Goal: Task Accomplishment & Management: Complete application form

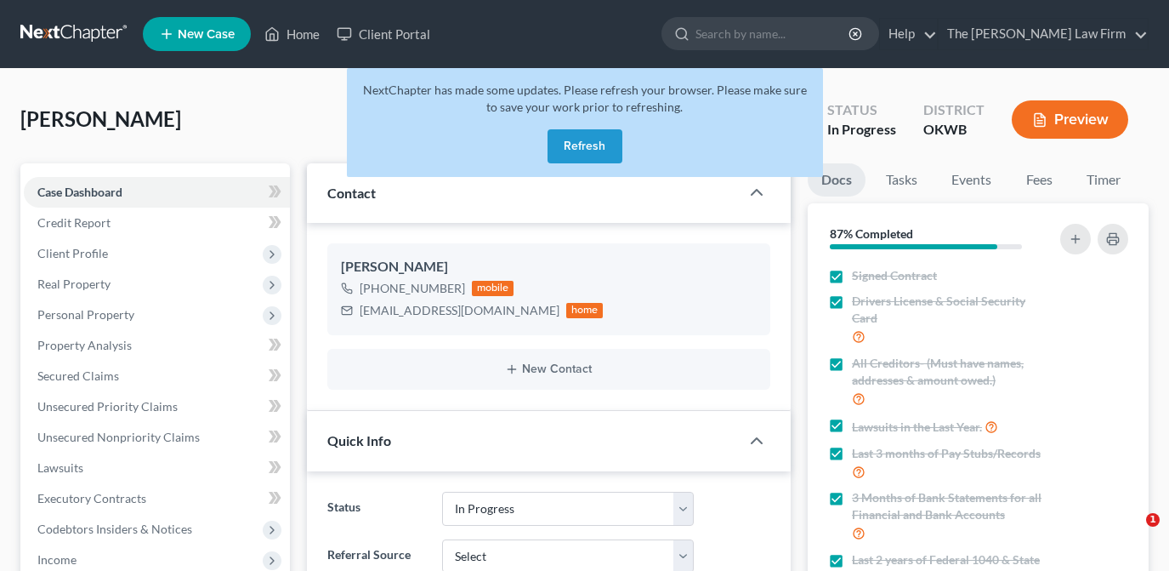
select select "4"
click at [595, 133] on button "Refresh" at bounding box center [585, 146] width 75 height 34
click at [316, 35] on link "Home" at bounding box center [292, 34] width 72 height 31
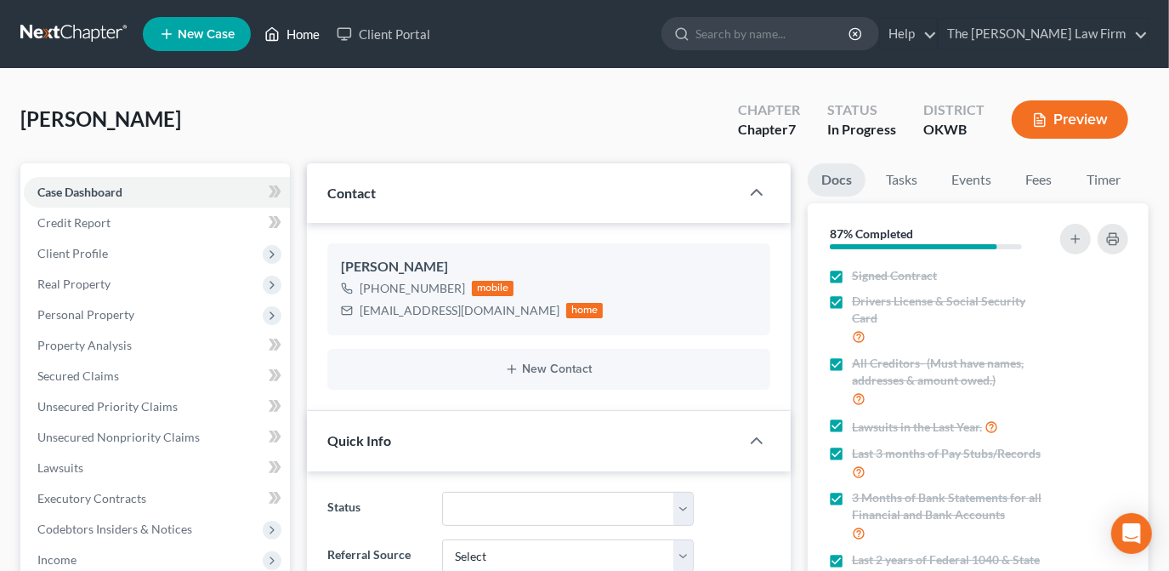
click at [320, 34] on link "Home" at bounding box center [292, 34] width 72 height 31
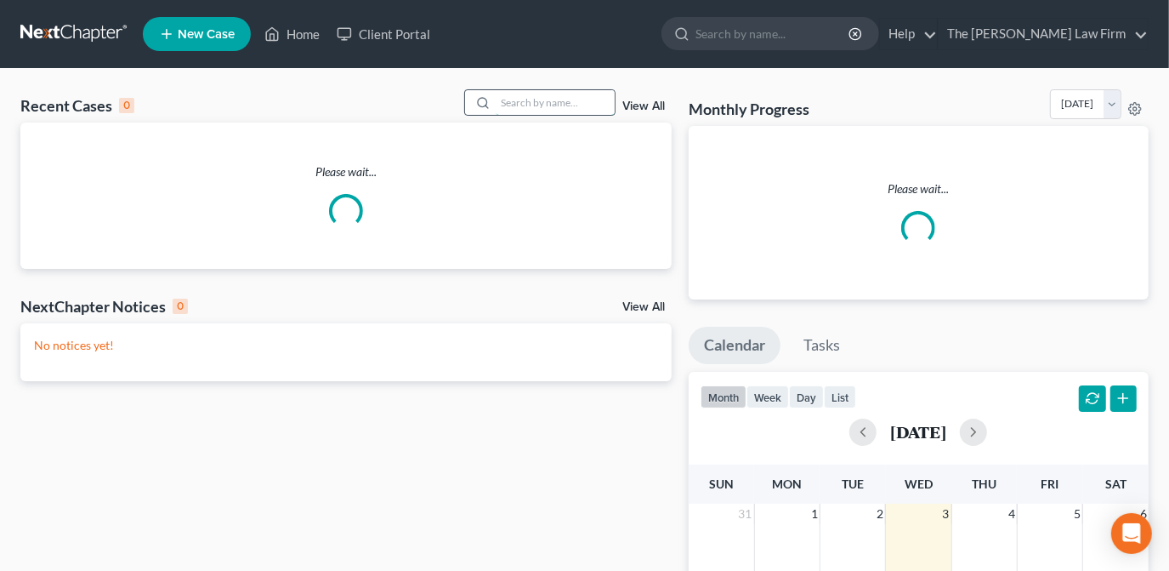
click at [542, 103] on input "search" at bounding box center [555, 102] width 119 height 25
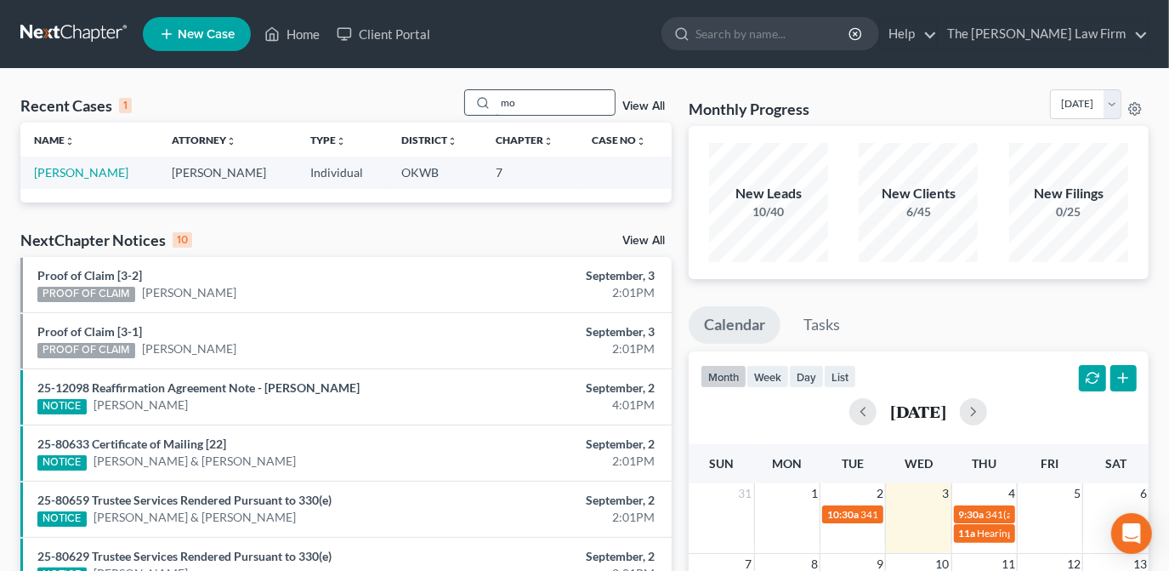
type input "m"
type input "abig"
click at [104, 167] on link "[PERSON_NAME]" at bounding box center [81, 172] width 94 height 14
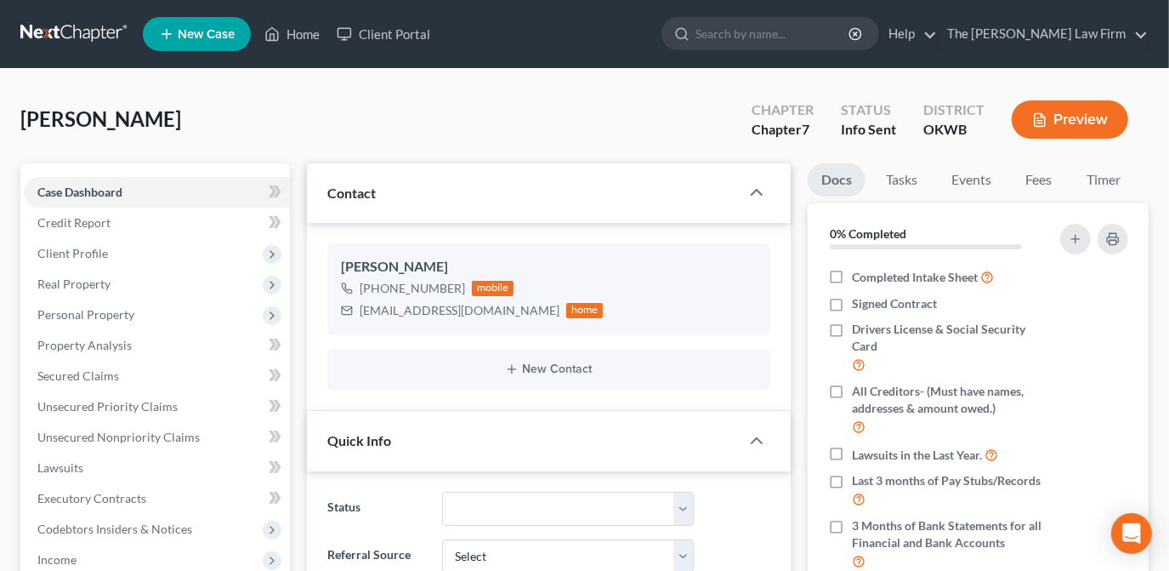
scroll to position [314, 0]
click at [662, 155] on div "Moon, Abigayle Upgraded Chapter Chapter 7 Status Info Sent District OKWB Preview" at bounding box center [584, 126] width 1128 height 74
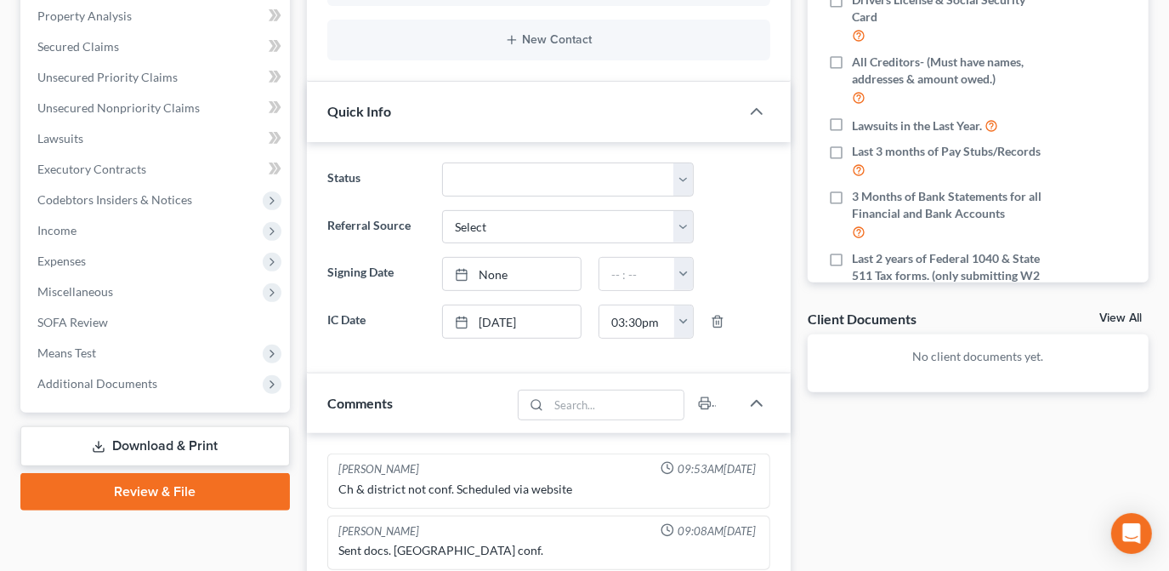
scroll to position [0, 0]
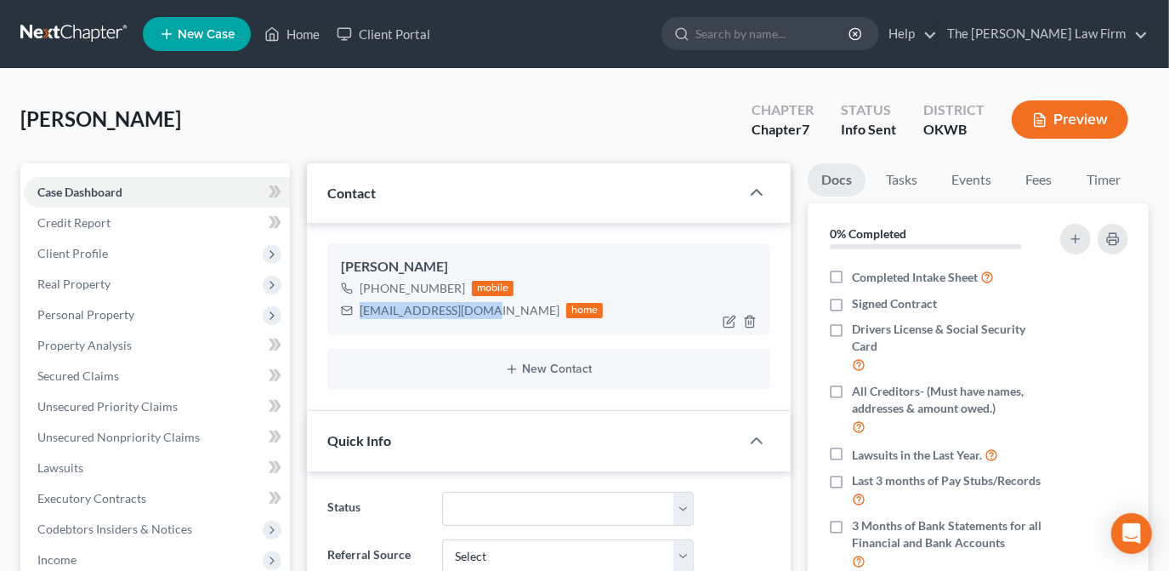
drag, startPoint x: 485, startPoint y: 311, endPoint x: 355, endPoint y: 313, distance: 129.3
click at [355, 313] on div "abiemoon19@gmail.com home" at bounding box center [472, 310] width 263 height 22
drag, startPoint x: 358, startPoint y: 311, endPoint x: 407, endPoint y: 310, distance: 49.3
copy div "abiemoon19@gmail.com"
click at [527, 139] on div "Moon, Abigayle Upgraded Chapter Chapter 7 Status Info Sent District OKWB Preview" at bounding box center [584, 126] width 1128 height 74
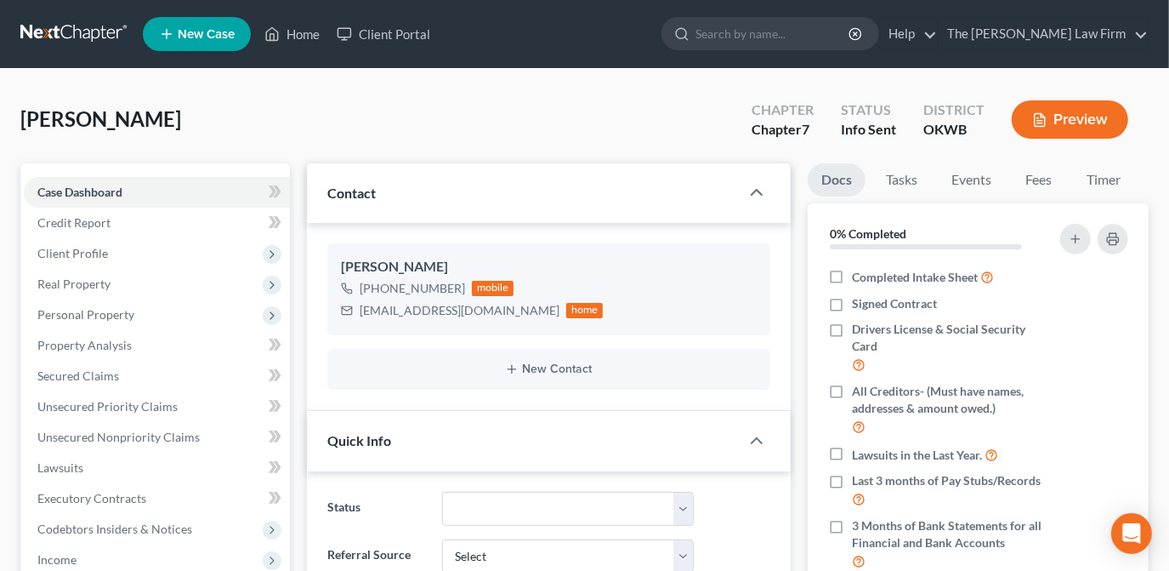
click at [426, 124] on div "Moon, Abigayle Upgraded Chapter Chapter 7 Status Info Sent District OKWB Preview" at bounding box center [584, 126] width 1128 height 74
click at [301, 28] on link "Home" at bounding box center [292, 34] width 72 height 31
click at [493, 105] on div "Moon, Abigayle Upgraded Chapter Chapter 7 Status Info Sent District OKWB Preview" at bounding box center [584, 126] width 1128 height 74
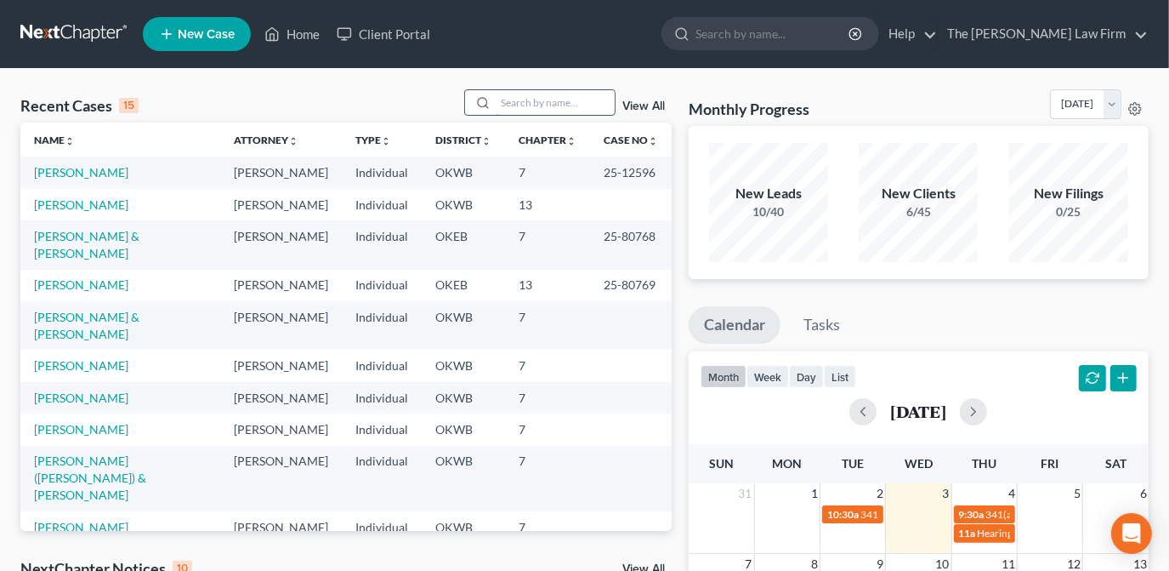
click at [522, 110] on input "search" at bounding box center [555, 102] width 119 height 25
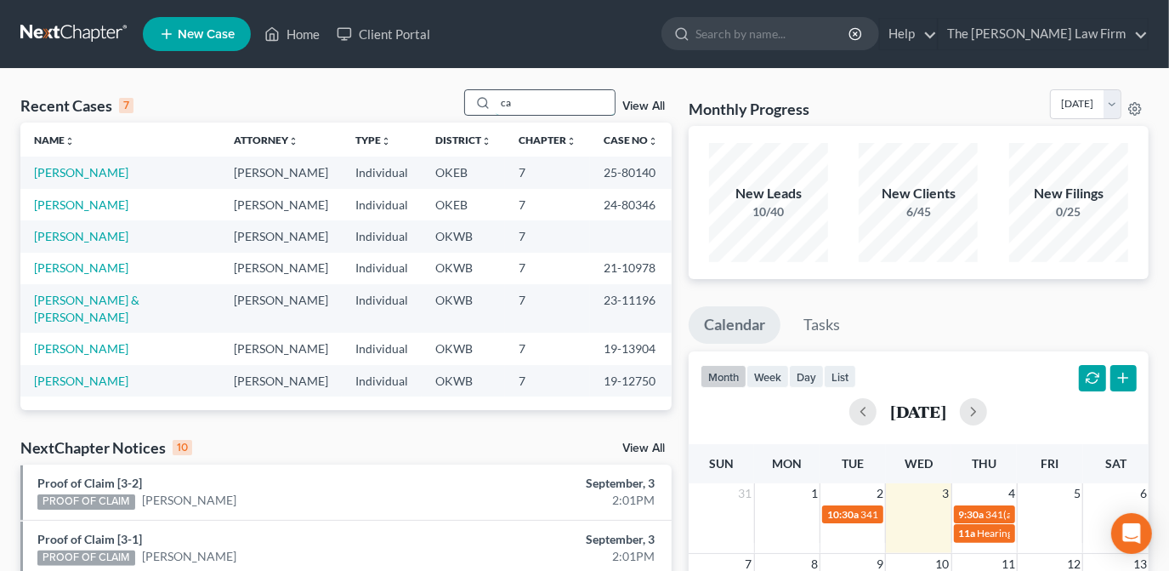
type input "c"
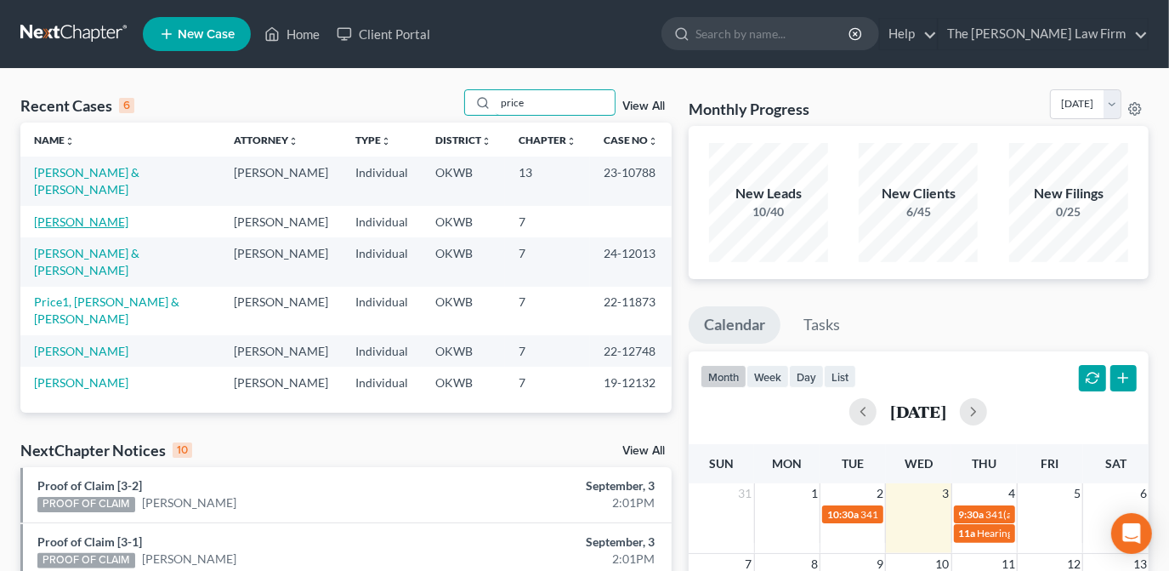
type input "price"
click at [99, 214] on link "[PERSON_NAME]" at bounding box center [81, 221] width 94 height 14
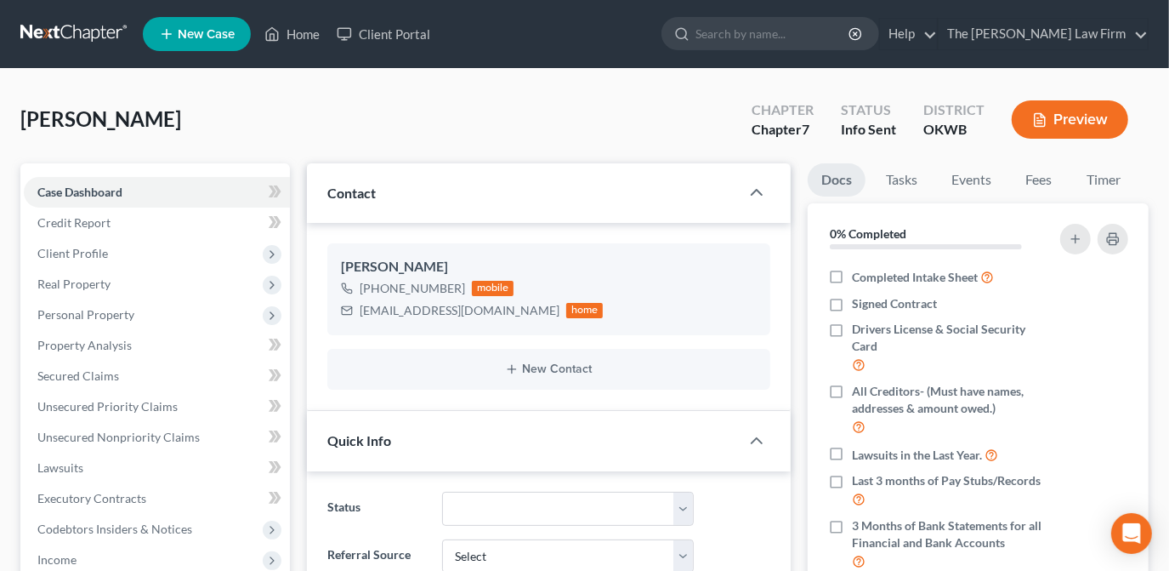
scroll to position [27, 0]
click at [583, 141] on div "Price, Candace Upgraded Chapter Chapter 7 Status Info Sent District OKWB Preview" at bounding box center [584, 126] width 1128 height 74
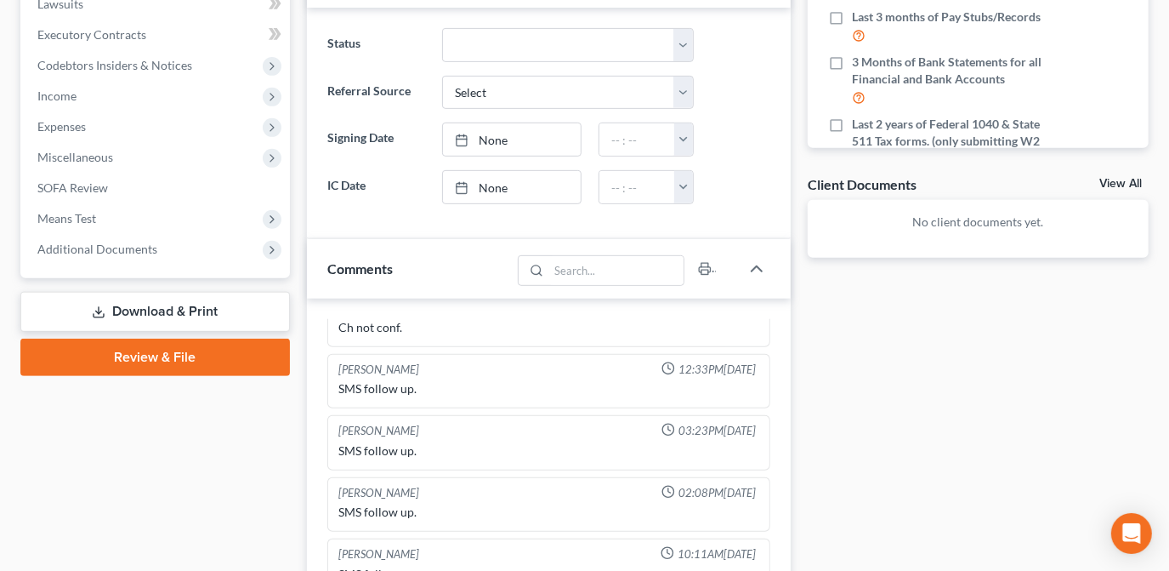
scroll to position [773, 0]
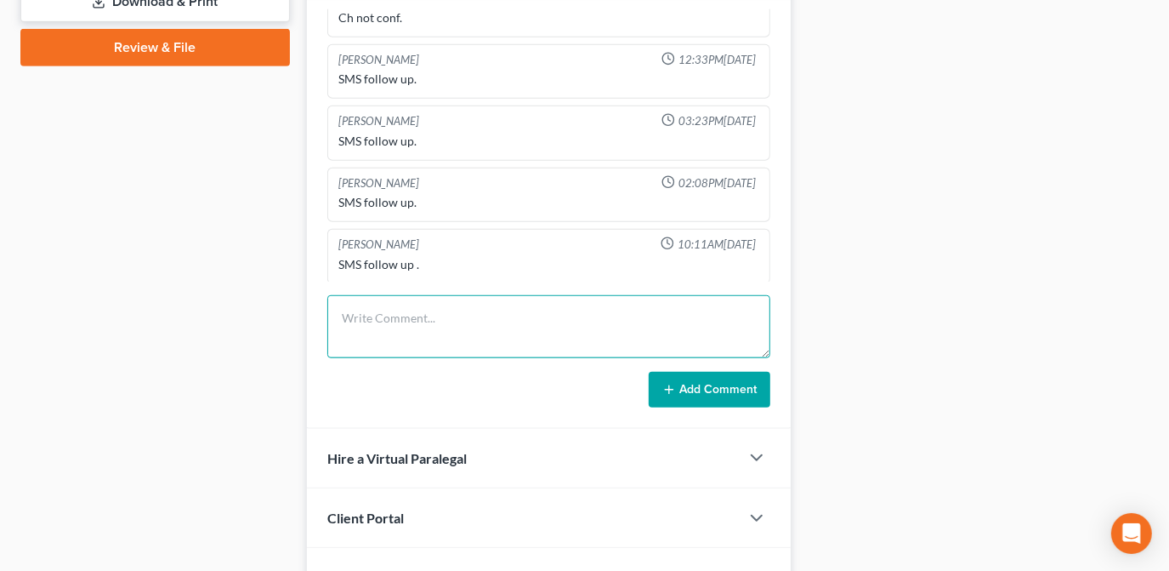
click at [429, 315] on textarea at bounding box center [548, 326] width 443 height 63
type textarea "Disability income only"
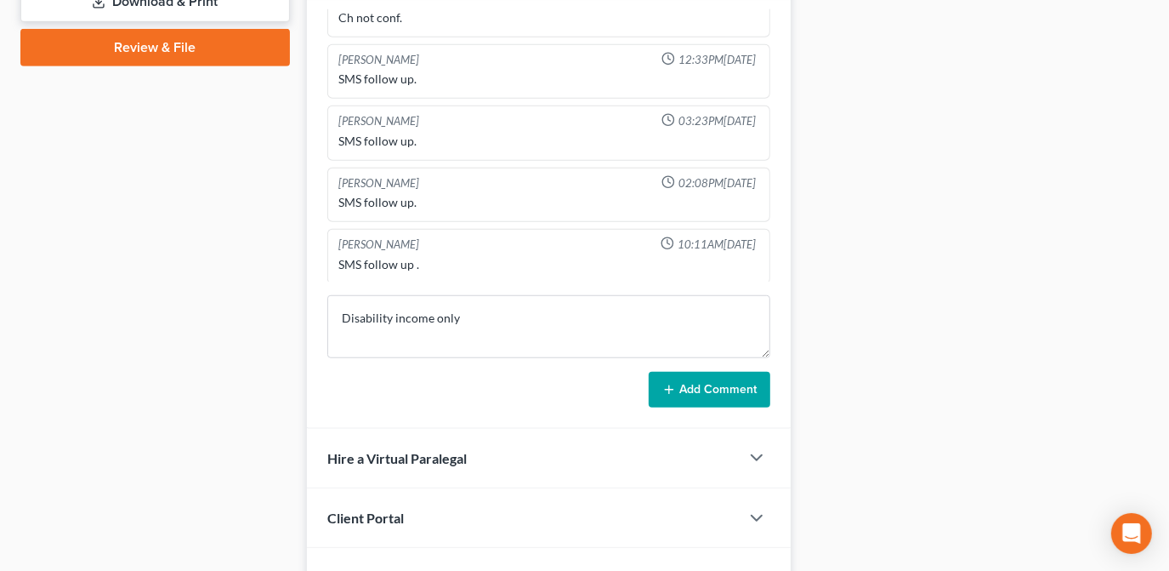
click at [664, 386] on icon at bounding box center [669, 390] width 14 height 14
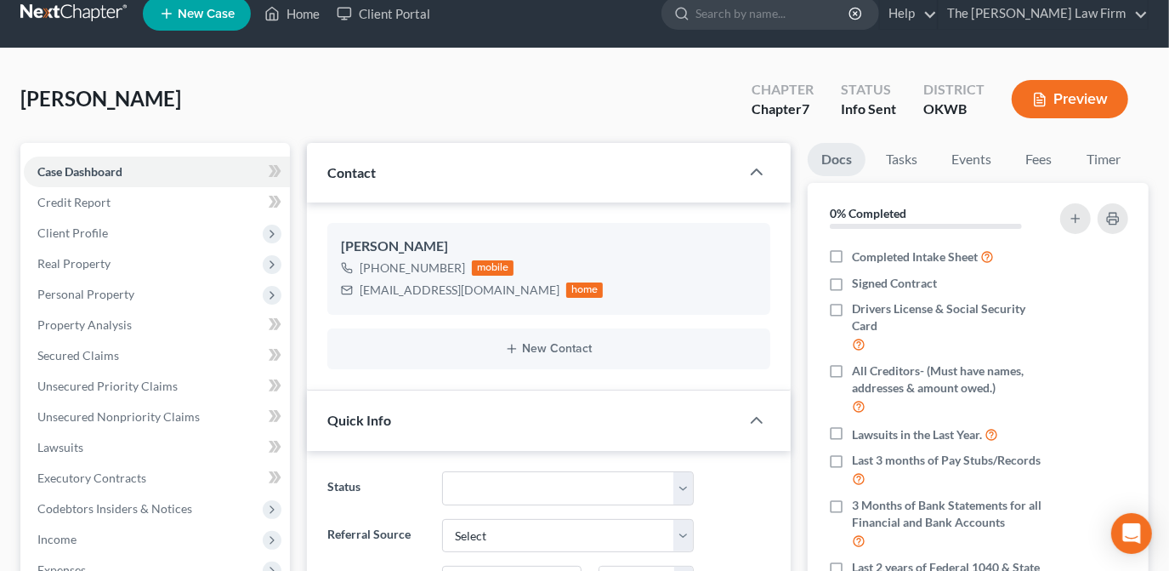
scroll to position [19, 0]
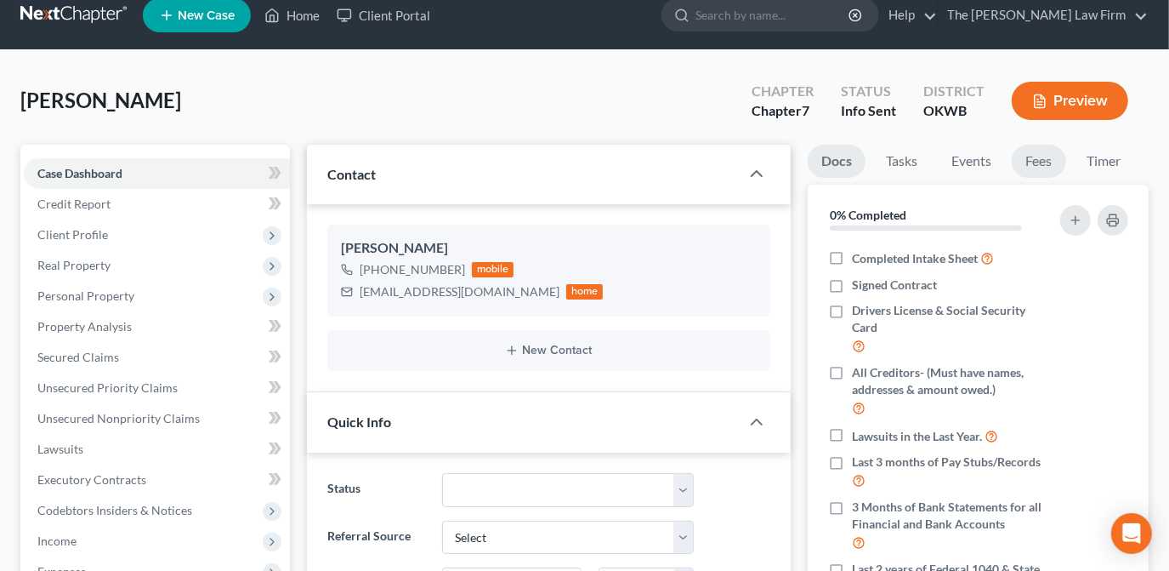
click at [1046, 163] on link "Fees" at bounding box center [1039, 161] width 54 height 33
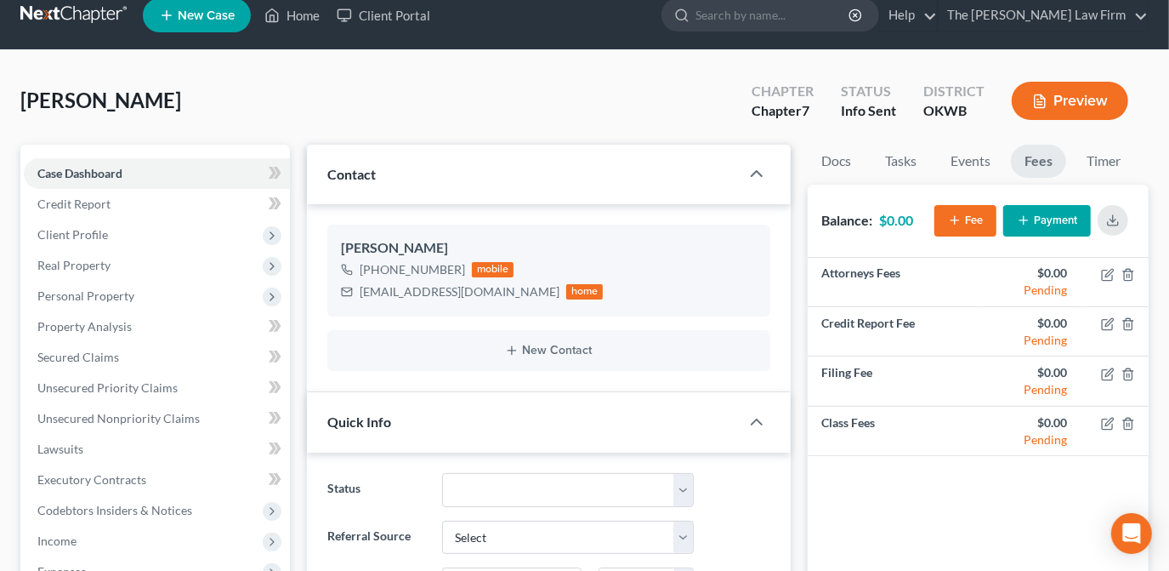
click at [977, 226] on button "Fee" at bounding box center [966, 220] width 62 height 31
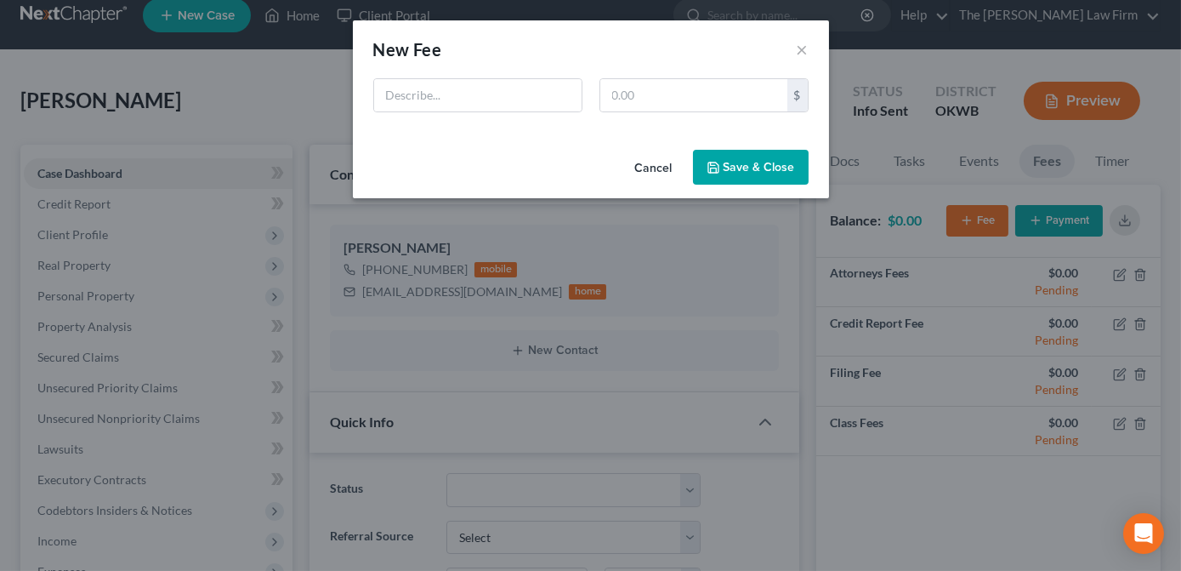
drag, startPoint x: 679, startPoint y: 165, endPoint x: 844, endPoint y: 180, distance: 165.7
click at [679, 166] on button "Cancel" at bounding box center [654, 168] width 65 height 34
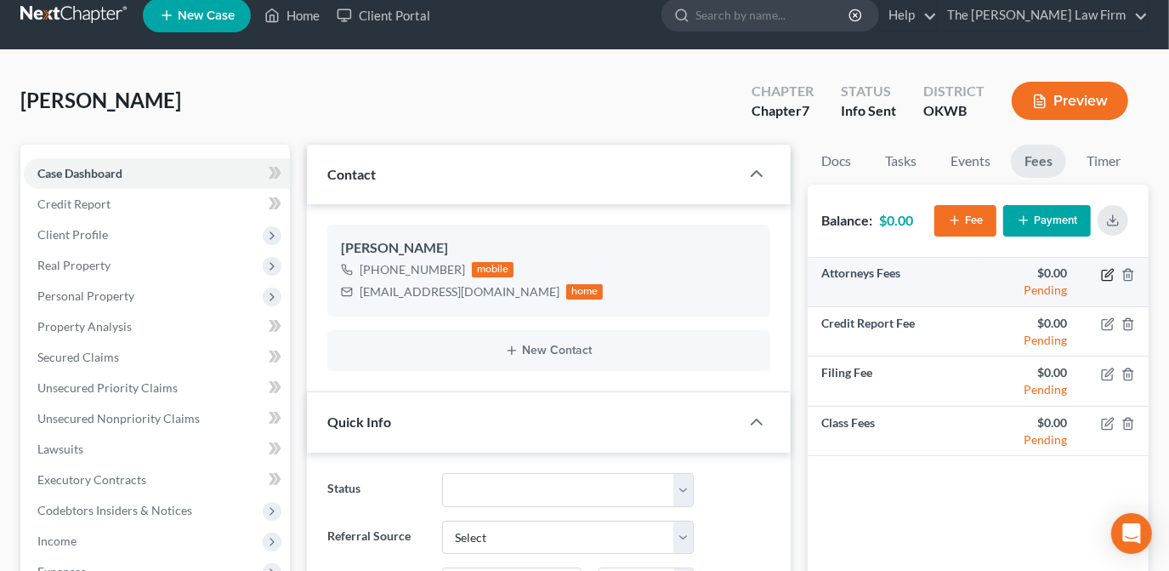
click at [1112, 272] on icon "button" at bounding box center [1108, 275] width 14 height 14
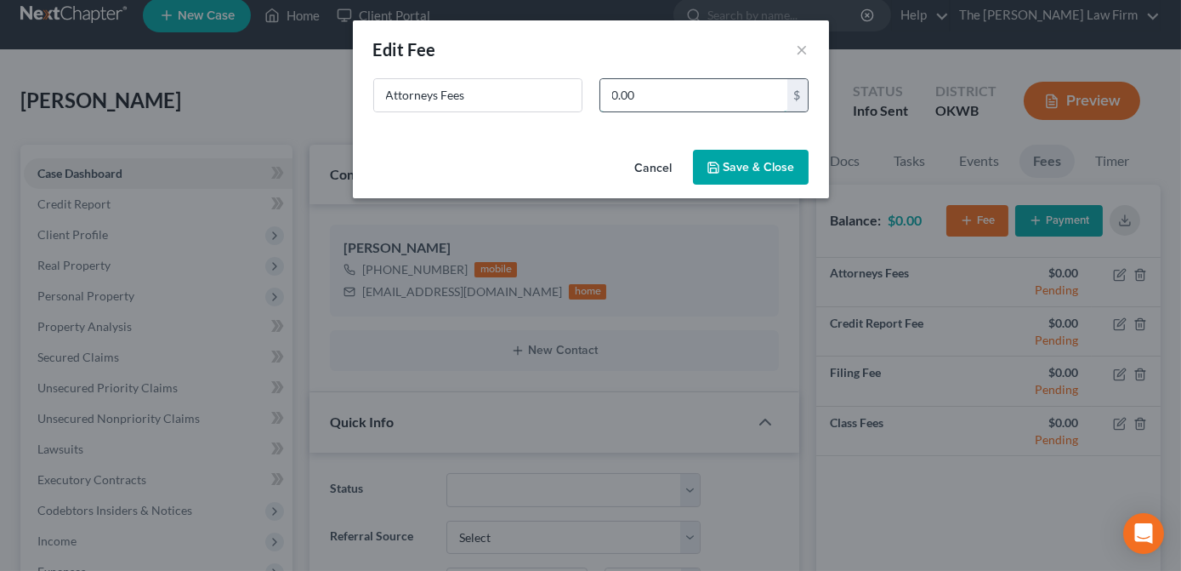
click at [674, 94] on input "0.00" at bounding box center [693, 95] width 187 height 32
click at [886, 75] on div "New Fee Edit Fee × Attorneys Fees 0.00 $ Cancel Save & Close" at bounding box center [590, 285] width 1181 height 571
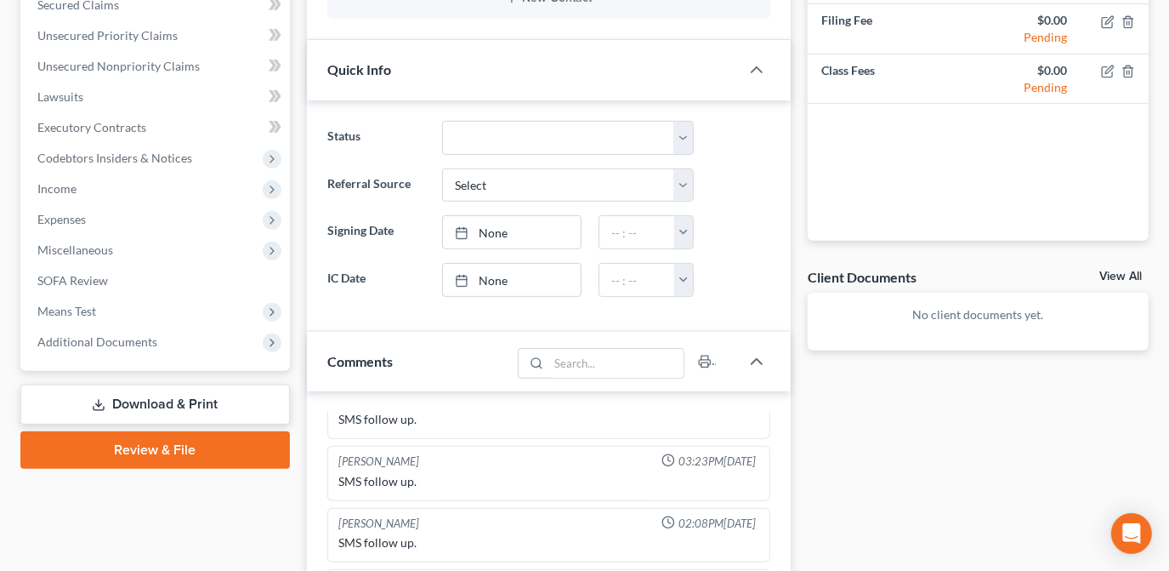
scroll to position [696, 0]
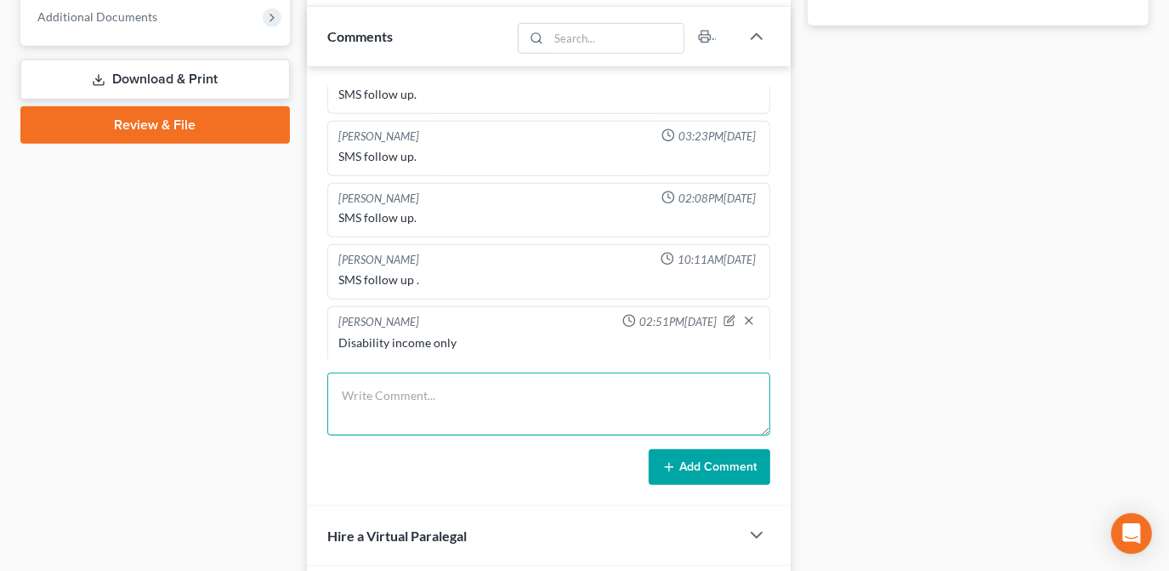
click at [390, 401] on textarea at bounding box center [548, 403] width 443 height 63
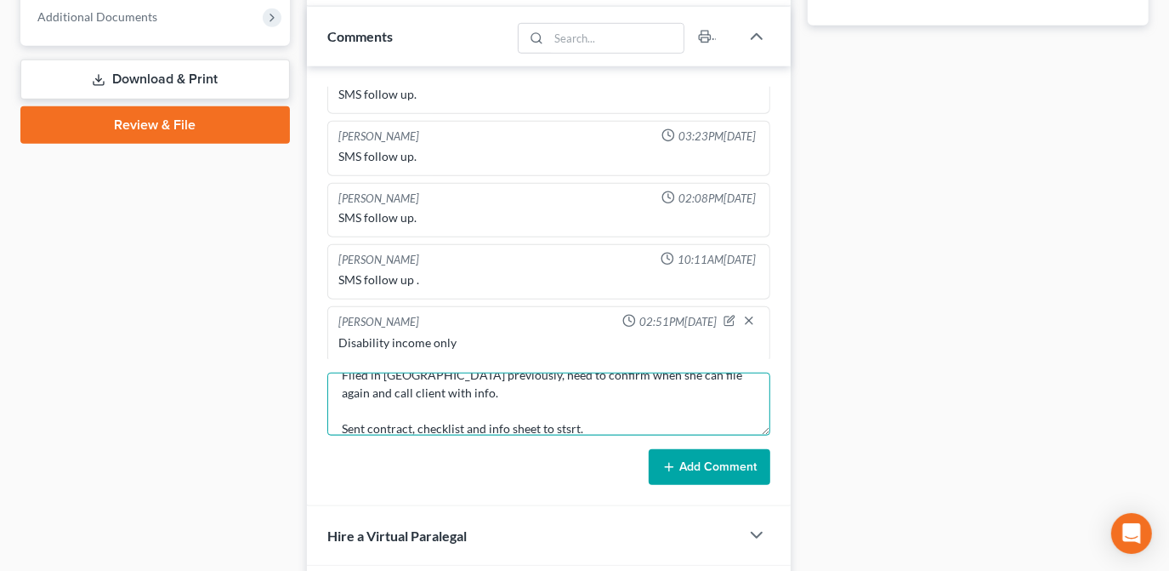
type textarea "Filed in Seminole previously, need to confirm when she can file again and call …"
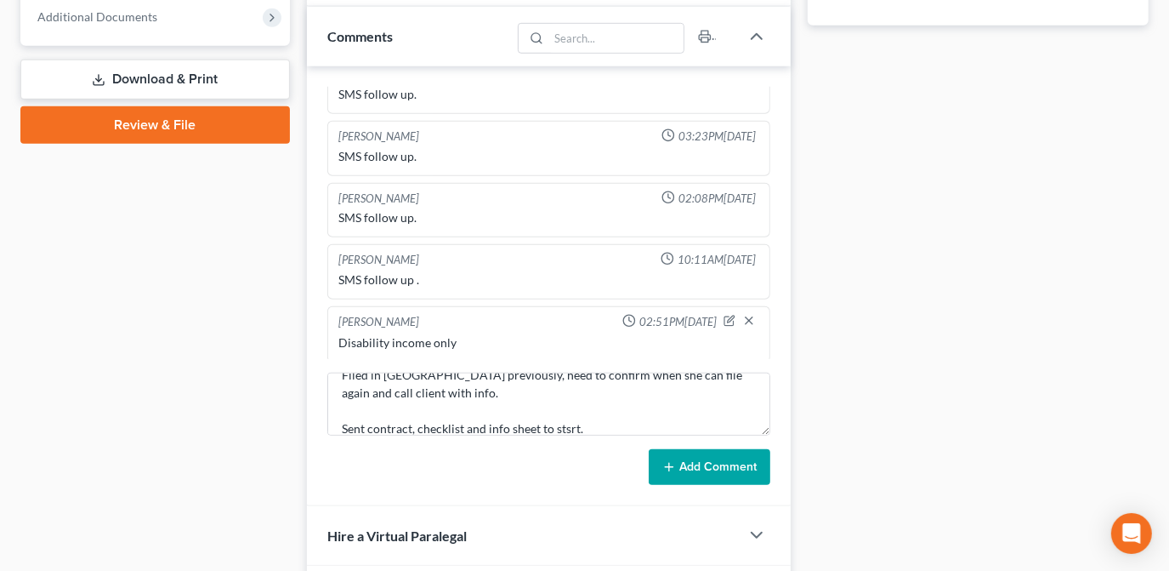
click at [674, 460] on icon at bounding box center [669, 467] width 14 height 14
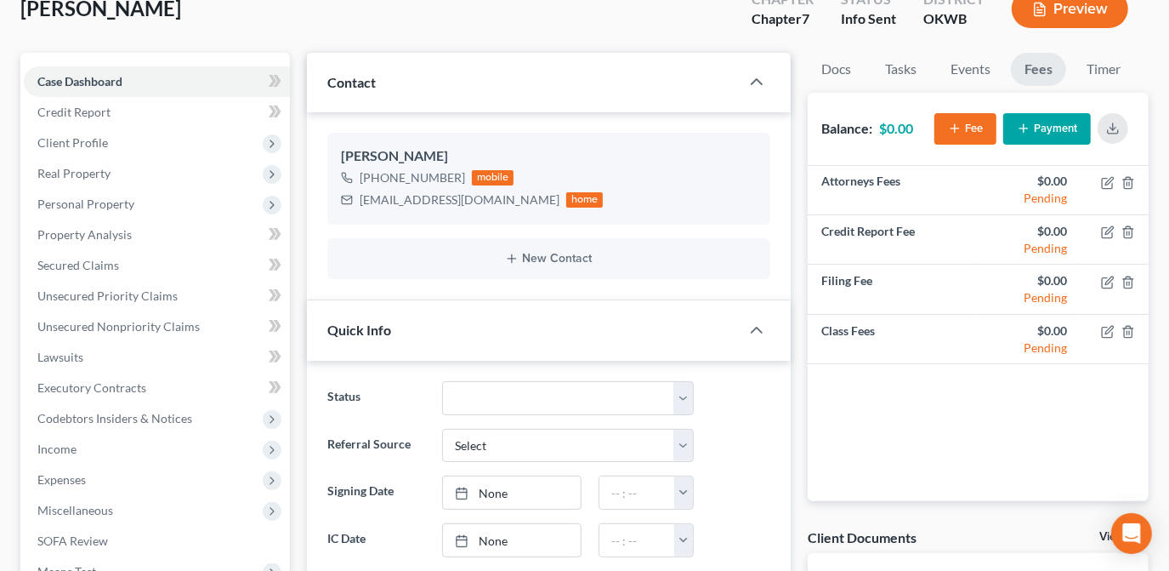
scroll to position [0, 0]
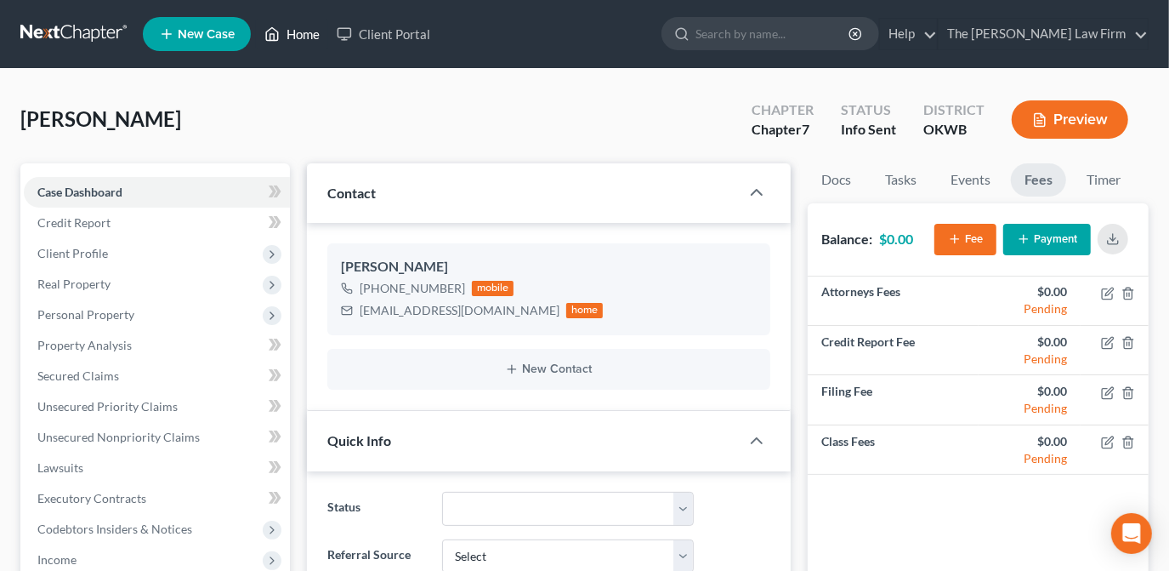
drag, startPoint x: 290, startPoint y: 31, endPoint x: 458, endPoint y: 87, distance: 177.2
click at [290, 31] on link "Home" at bounding box center [292, 34] width 72 height 31
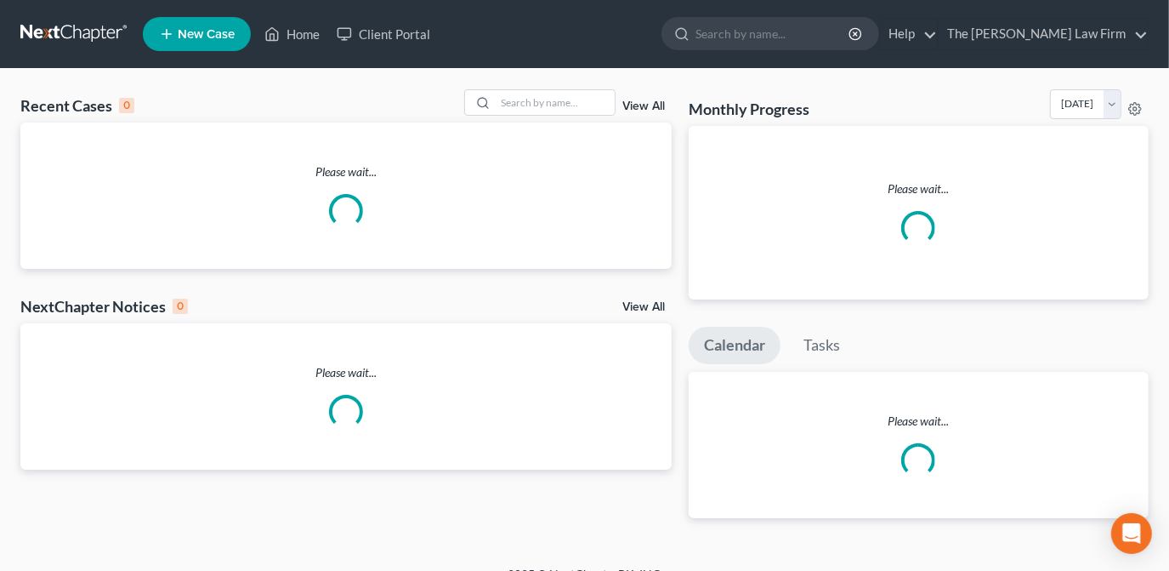
drag, startPoint x: 495, startPoint y: 312, endPoint x: 337, endPoint y: 126, distance: 244.3
click at [398, 310] on div "NextChapter Notices 0 View All" at bounding box center [345, 309] width 651 height 27
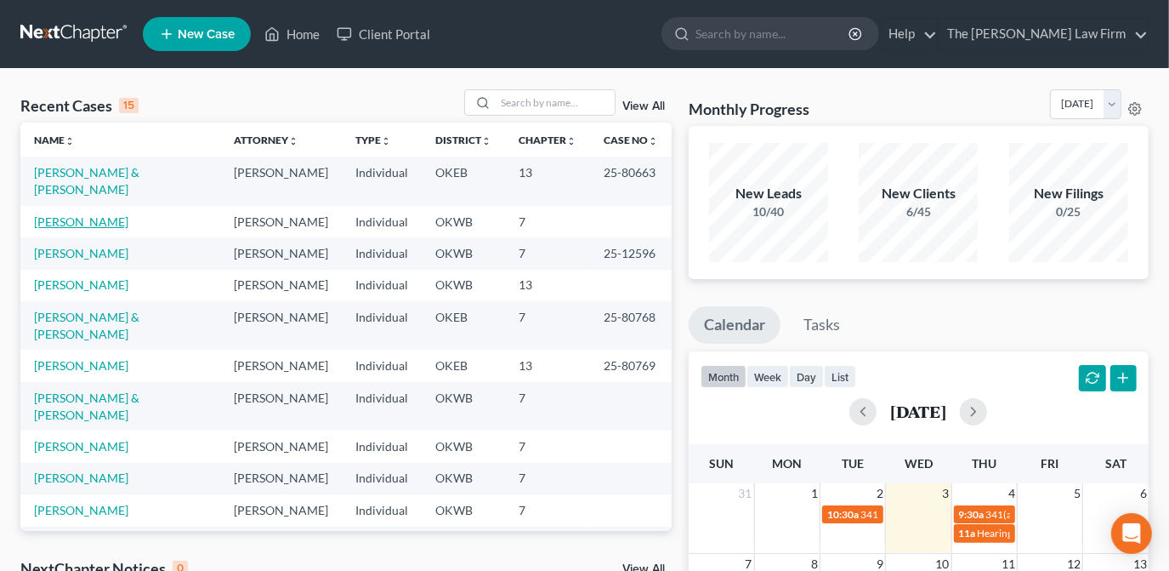
click at [103, 214] on link "[PERSON_NAME]" at bounding box center [81, 221] width 94 height 14
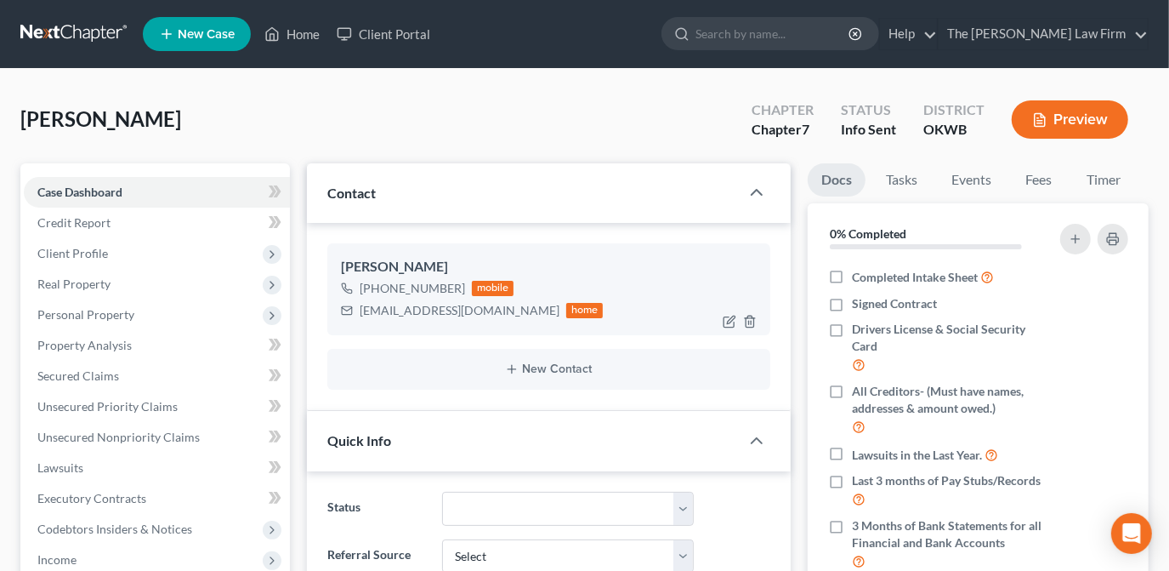
scroll to position [203, 0]
drag, startPoint x: 495, startPoint y: 311, endPoint x: 357, endPoint y: 312, distance: 137.8
click at [357, 312] on div "candace0611@icloud.com home" at bounding box center [472, 310] width 263 height 22
drag, startPoint x: 370, startPoint y: 310, endPoint x: 386, endPoint y: 310, distance: 16.2
drag, startPoint x: 300, startPoint y: 31, endPoint x: 401, endPoint y: 82, distance: 113.3
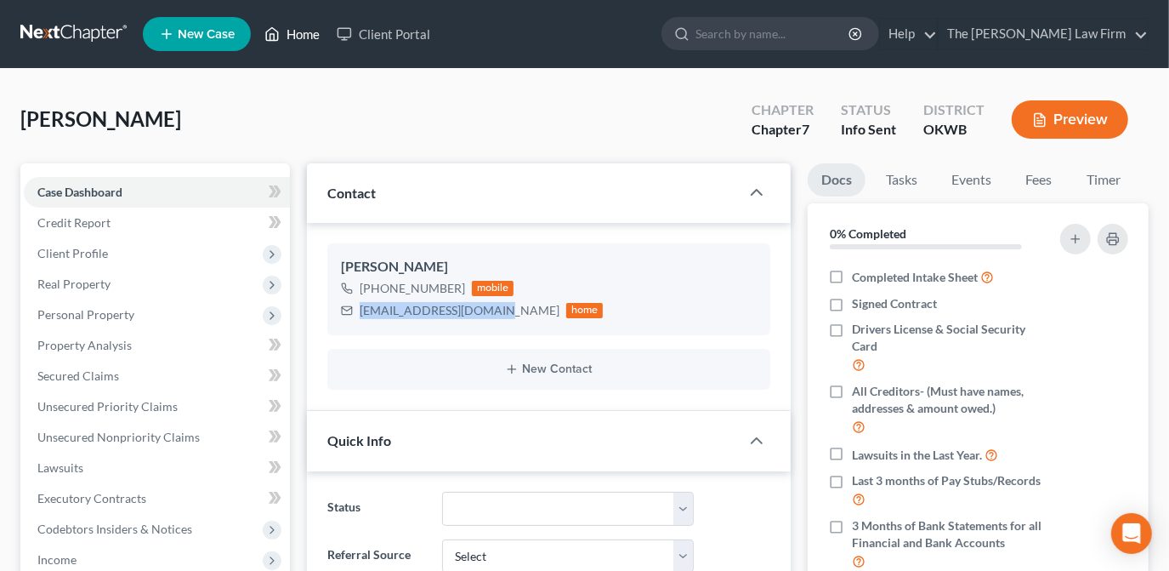
click at [300, 31] on link "Home" at bounding box center [292, 34] width 72 height 31
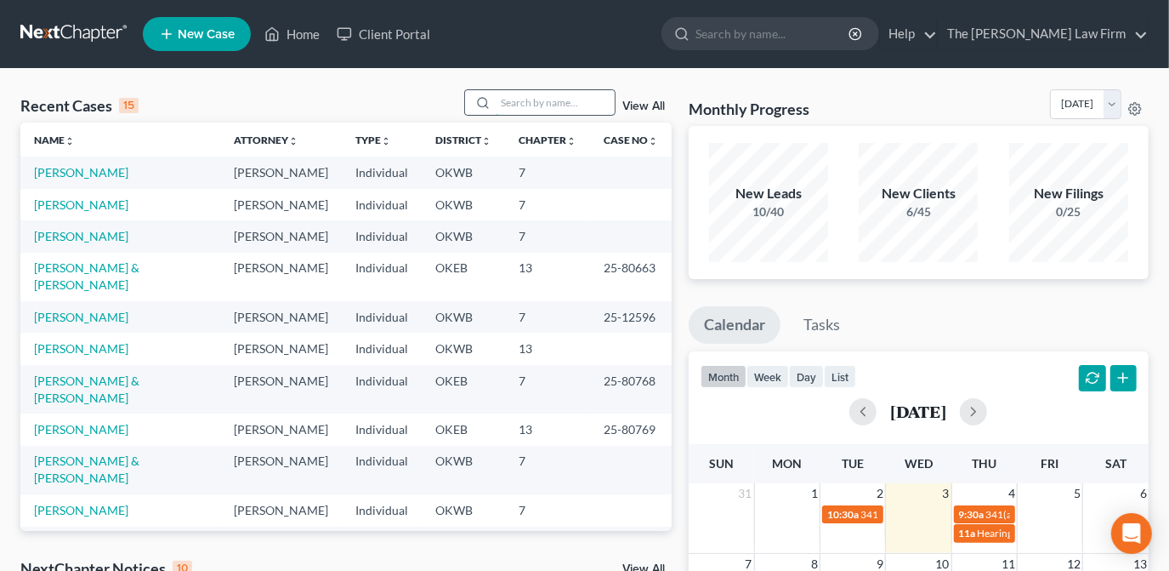
click at [526, 104] on input "search" at bounding box center [555, 102] width 119 height 25
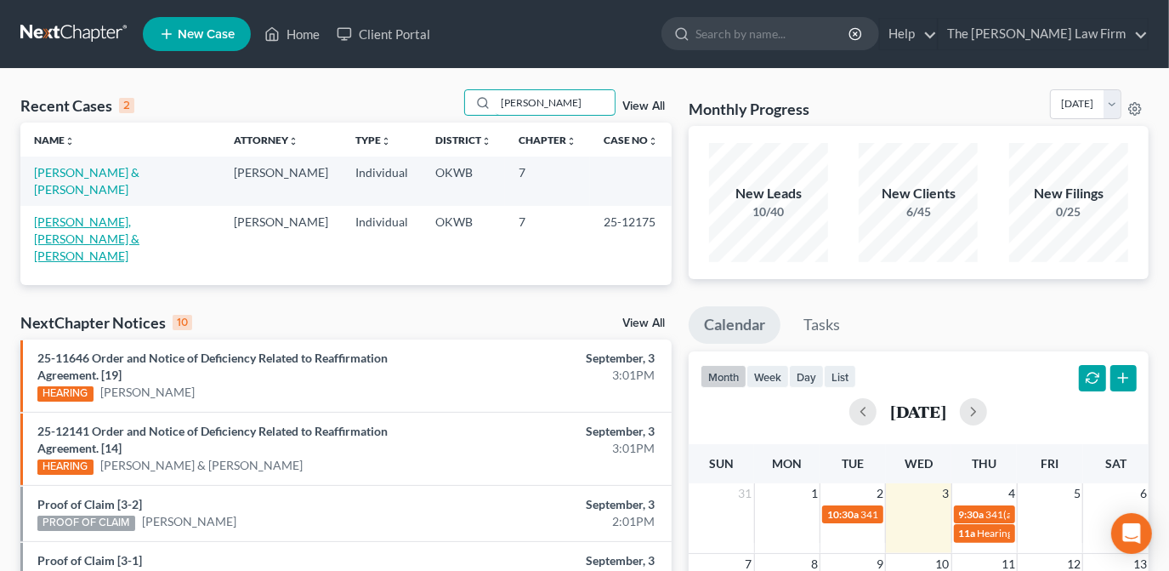
type input "conduff"
click at [139, 214] on link "[PERSON_NAME], [PERSON_NAME] & [PERSON_NAME]" at bounding box center [86, 238] width 105 height 48
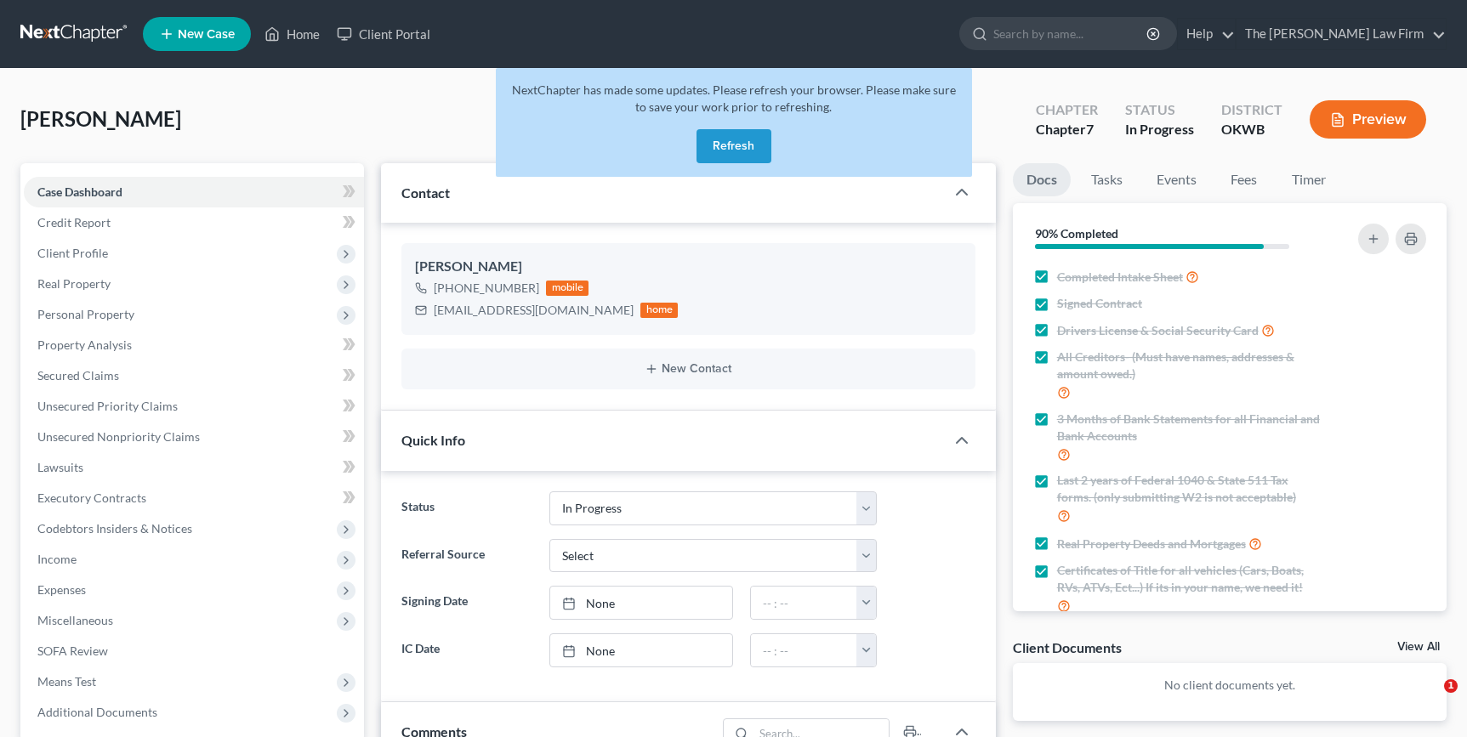
select select "4"
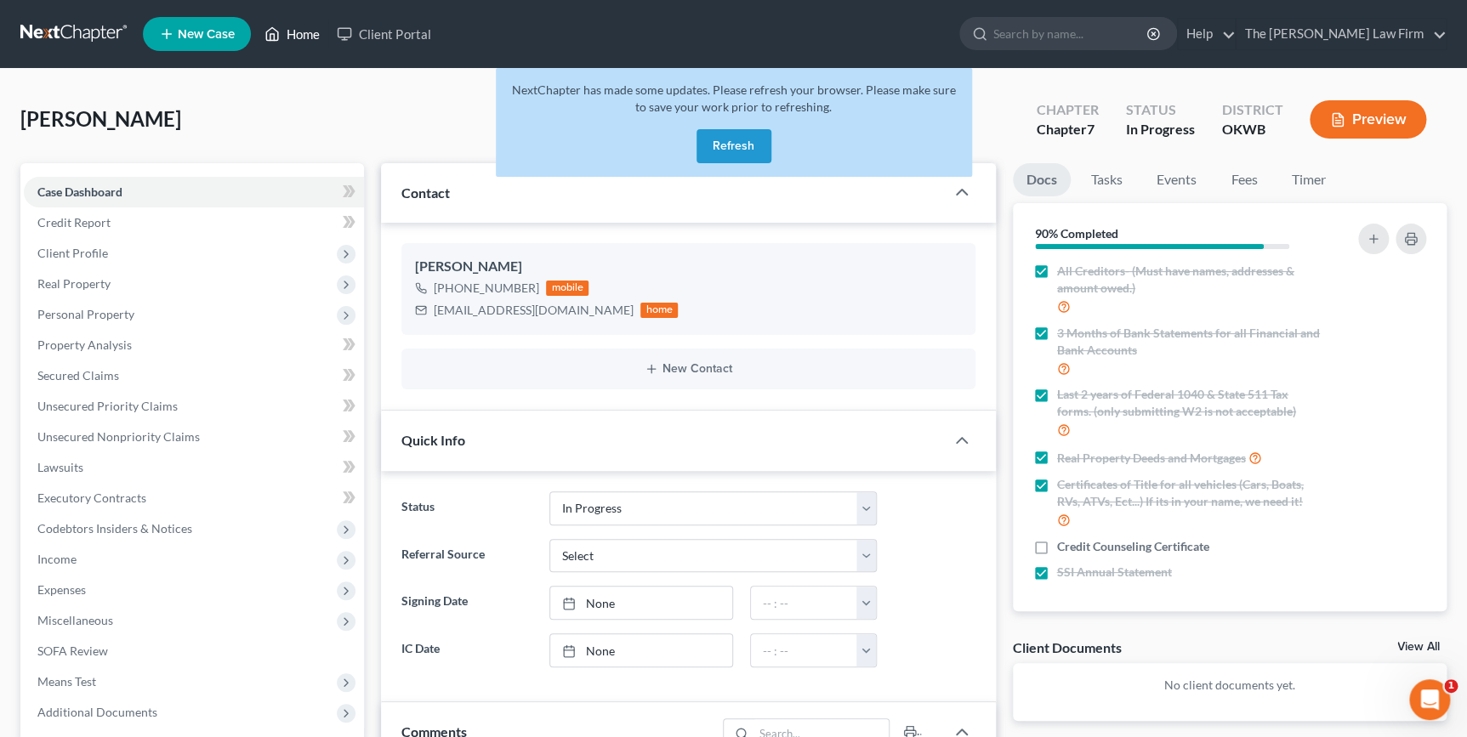
click at [312, 34] on link "Home" at bounding box center [292, 34] width 72 height 31
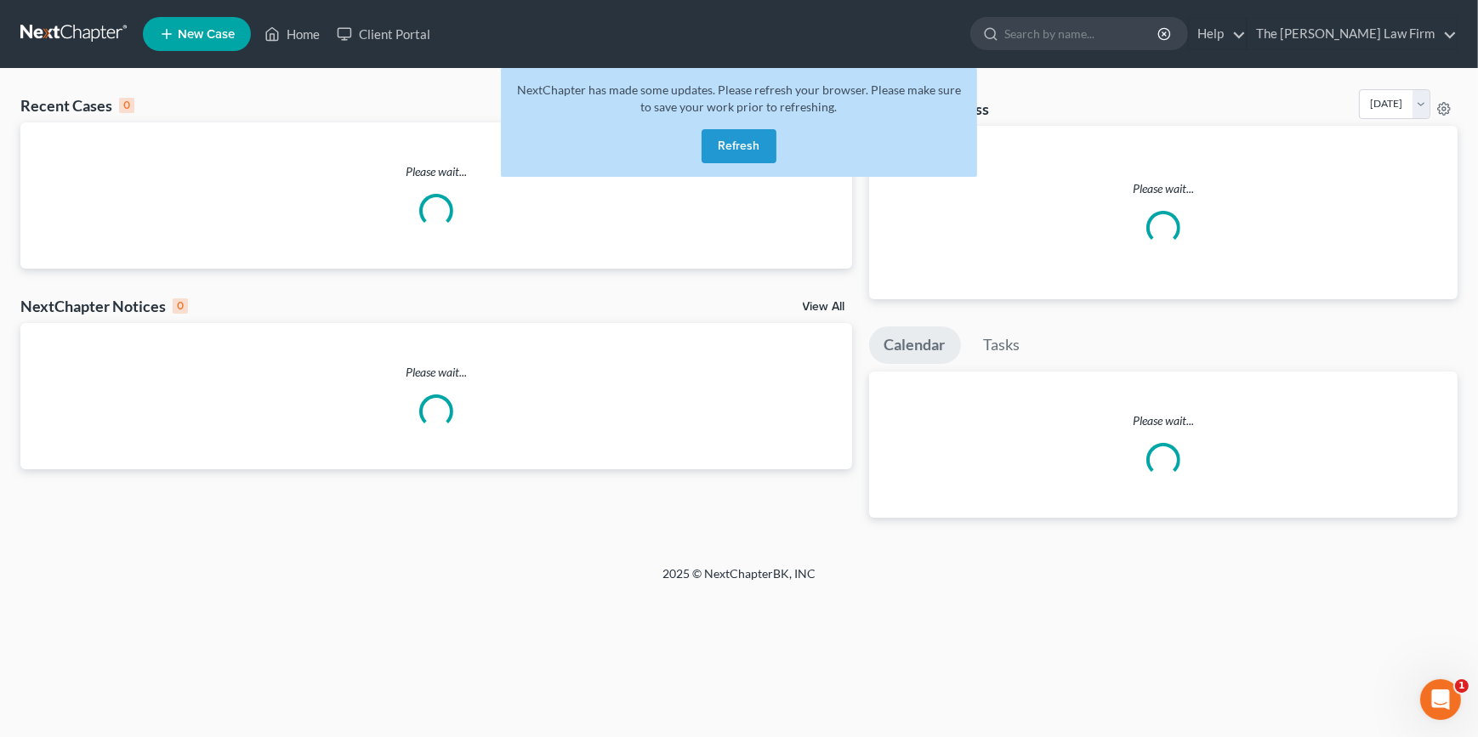
click at [219, 34] on span "New Case" at bounding box center [206, 34] width 57 height 13
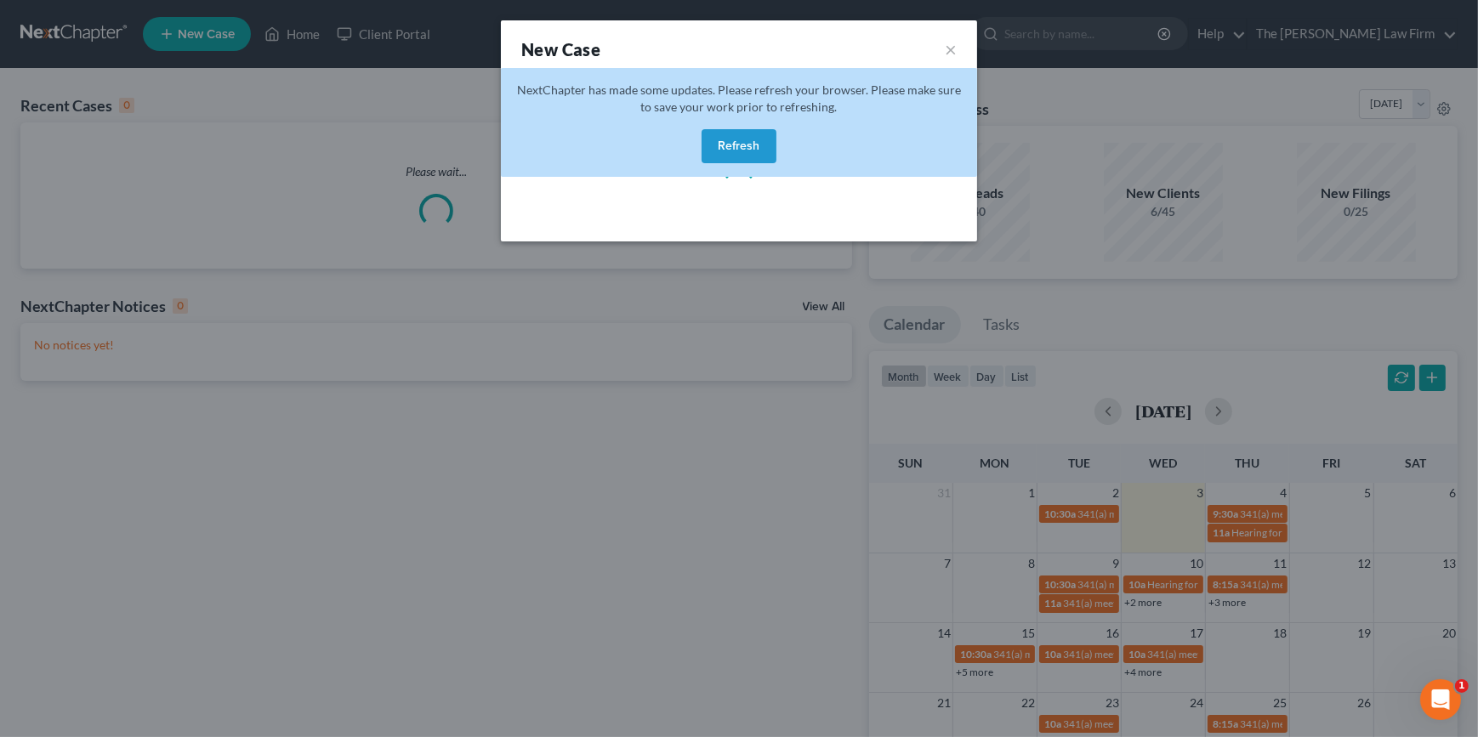
select select "65"
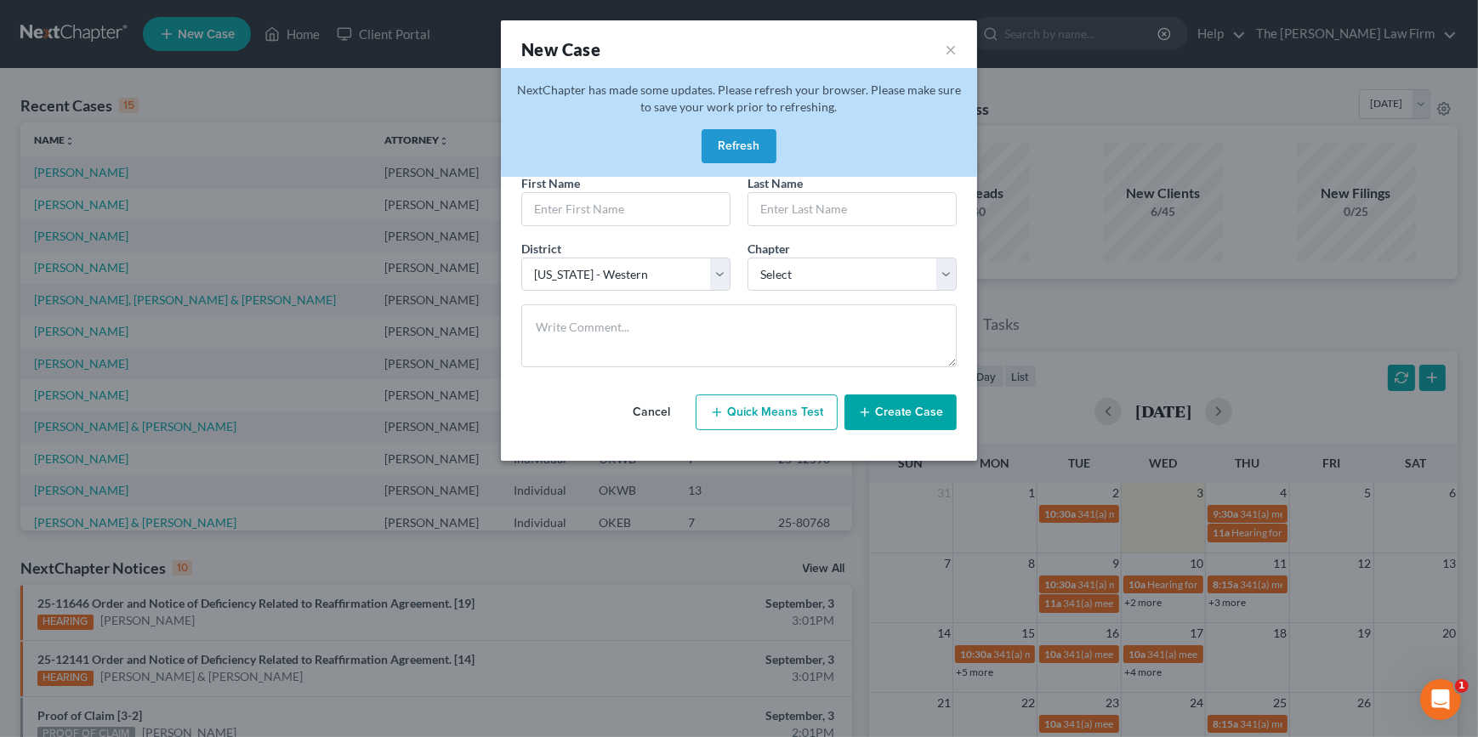
click at [752, 146] on button "Refresh" at bounding box center [739, 146] width 75 height 34
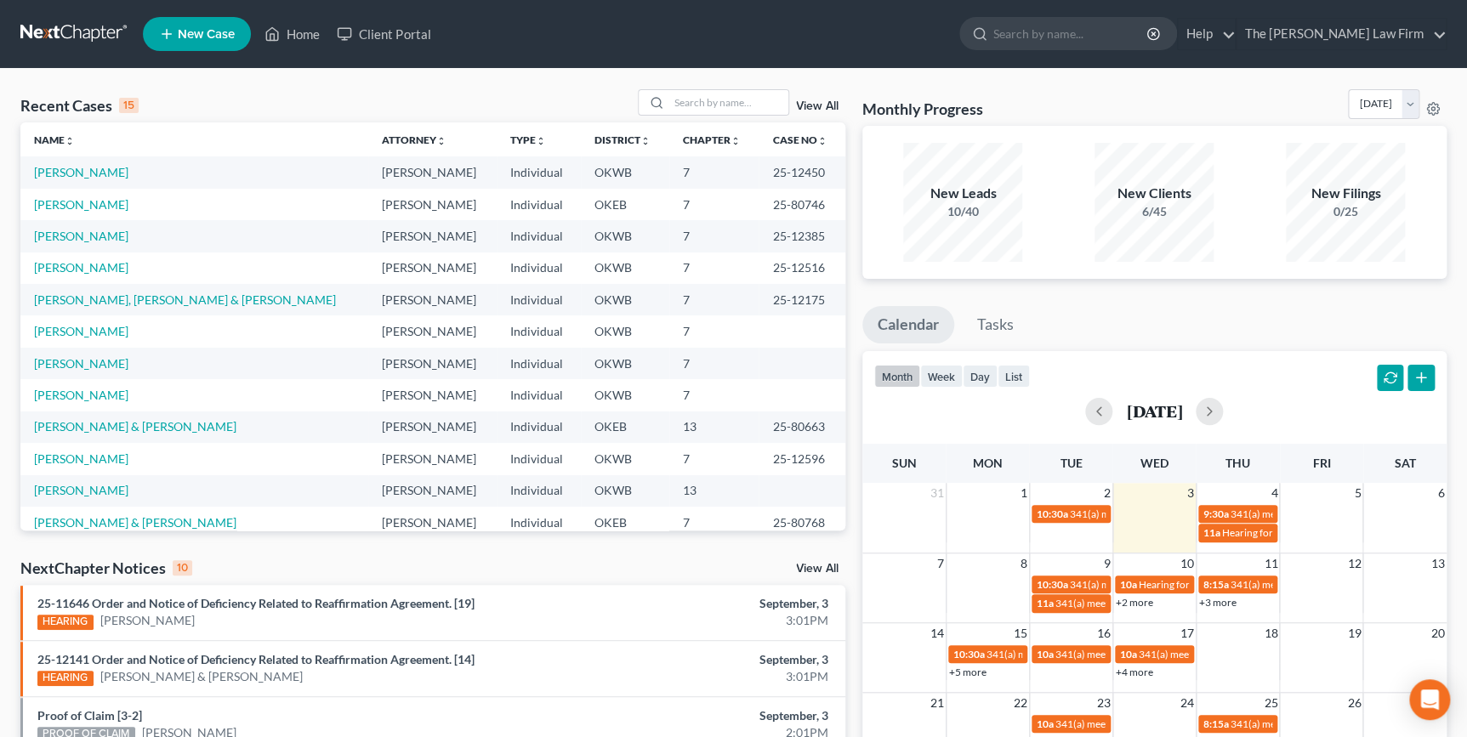
click at [202, 31] on span "New Case" at bounding box center [206, 34] width 57 height 13
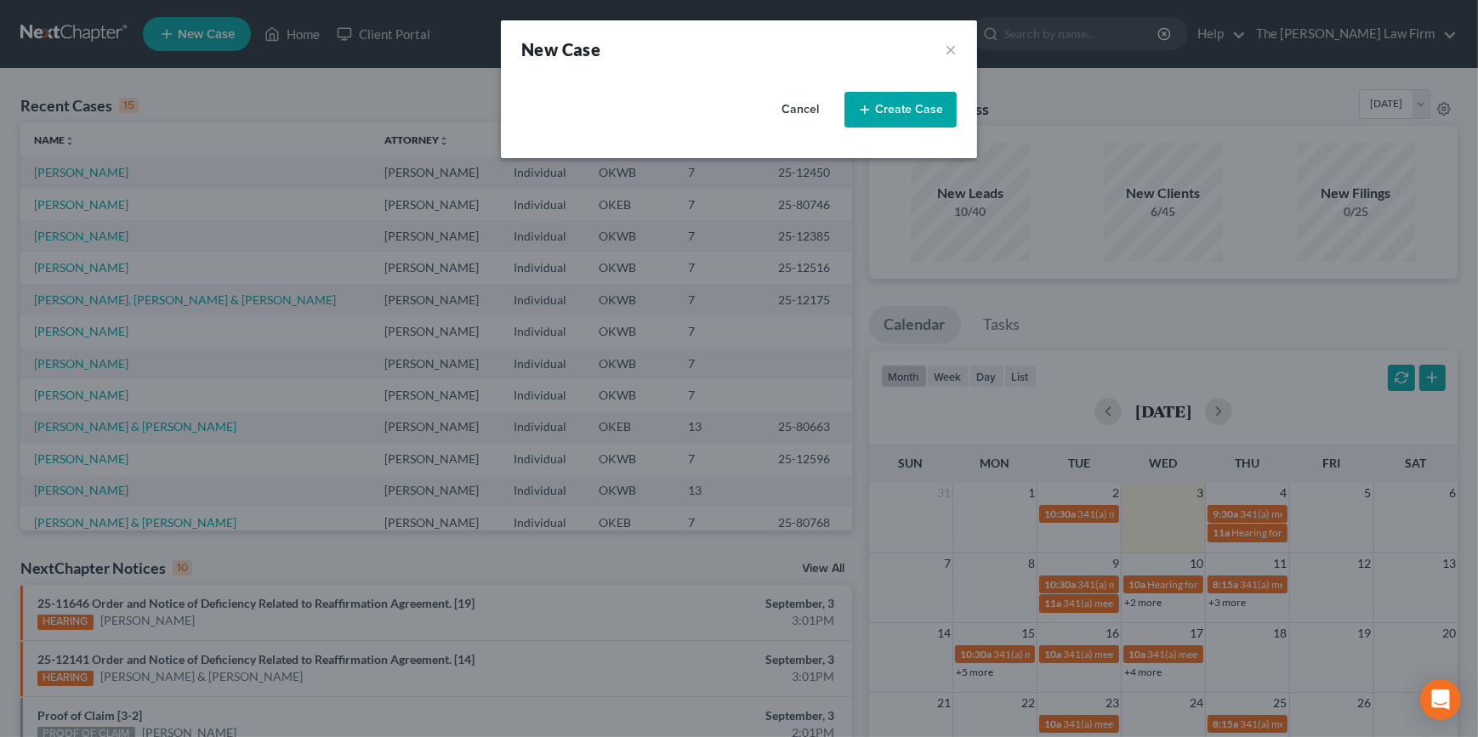
select select "65"
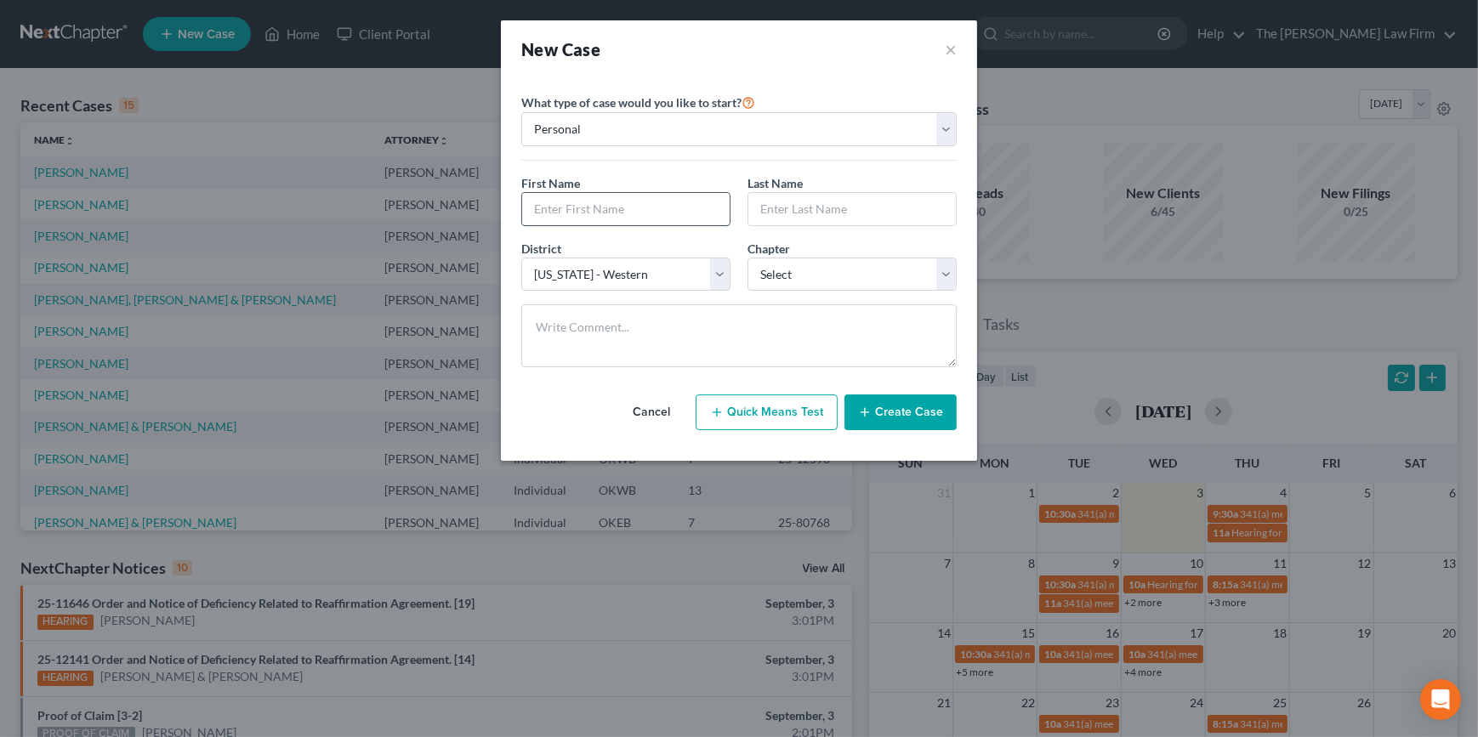
click at [618, 214] on input "text" at bounding box center [625, 209] width 207 height 32
type input "Cartrina"
type input "[PERSON_NAME]"
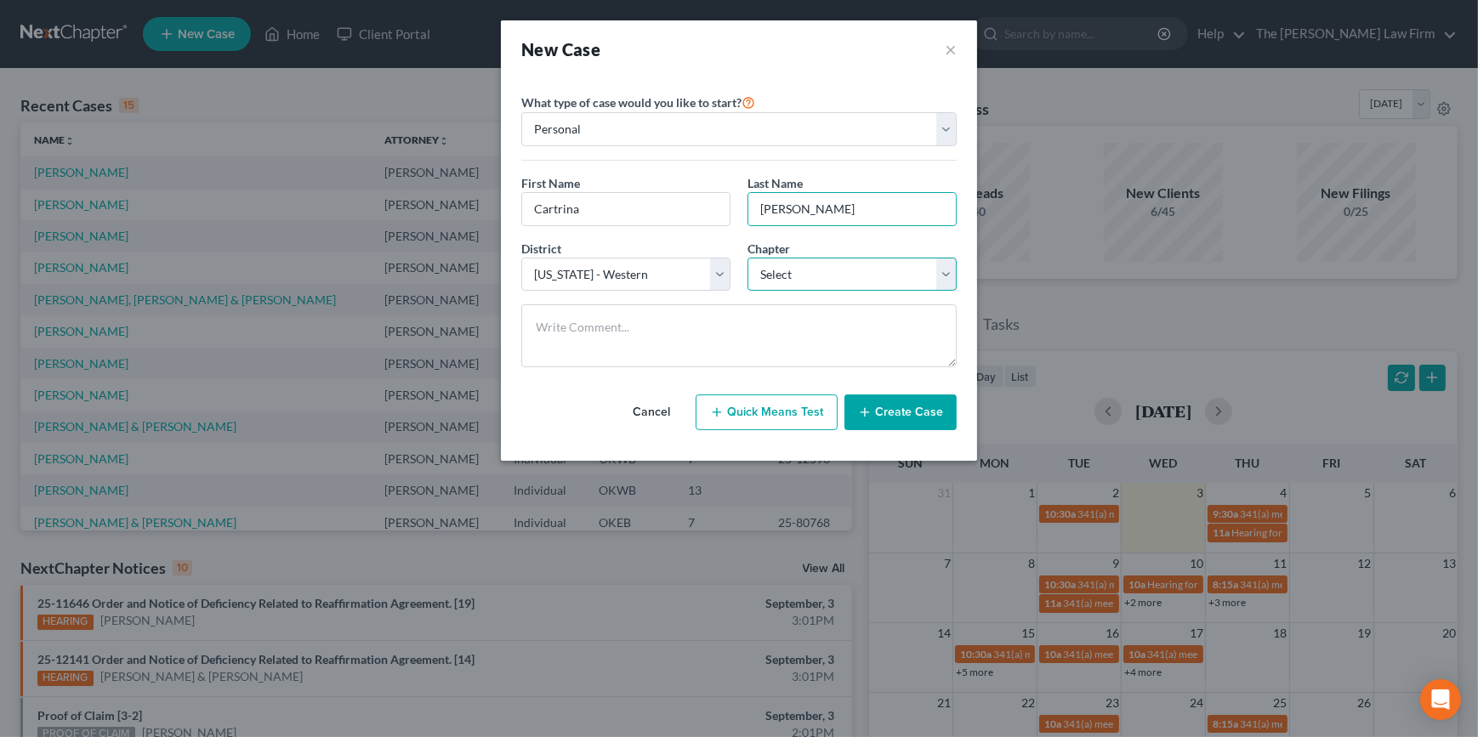
drag, startPoint x: 770, startPoint y: 273, endPoint x: 780, endPoint y: 292, distance: 21.3
click at [770, 273] on select "Select 7 11 12 13" at bounding box center [851, 275] width 209 height 34
select select "0"
click at [747, 258] on select "Select 7 11 12 13" at bounding box center [851, 275] width 209 height 34
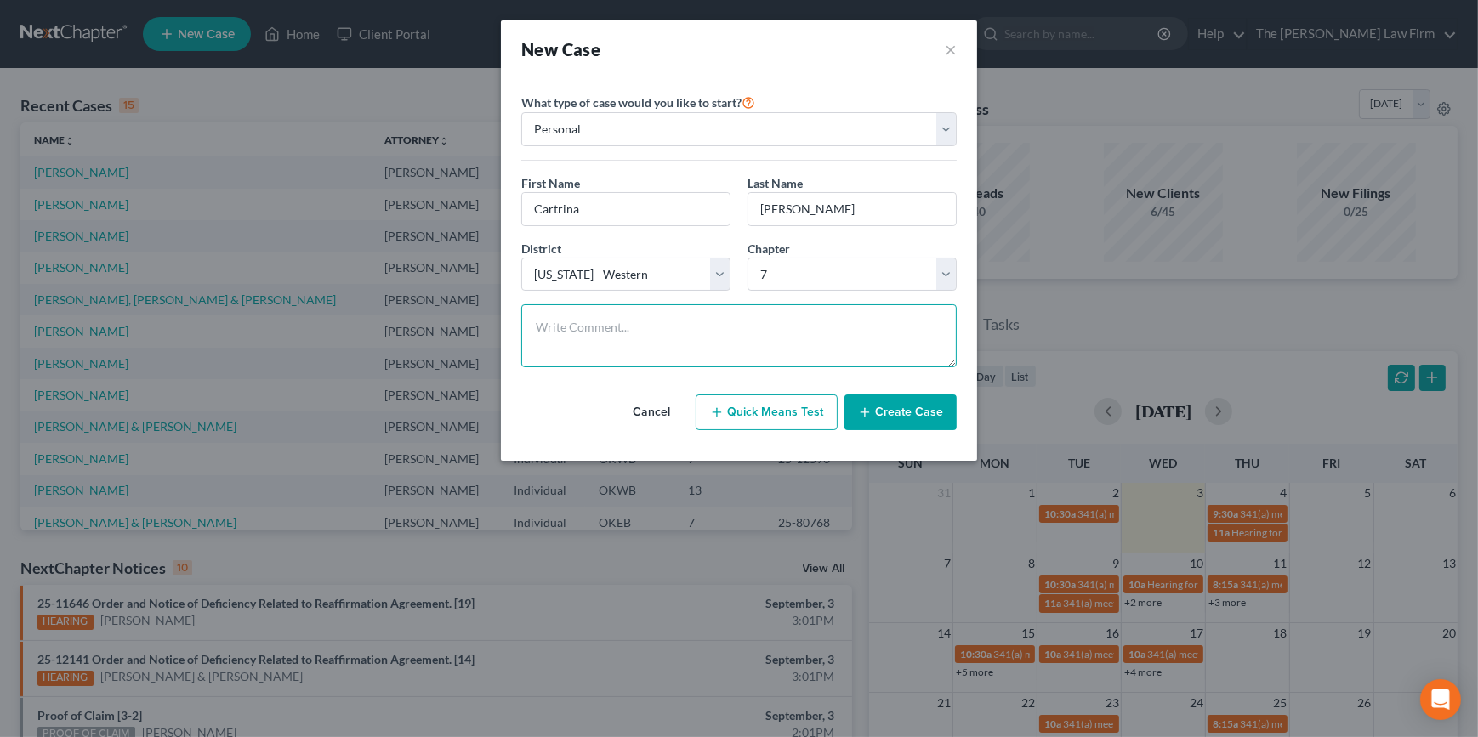
click at [766, 326] on textarea at bounding box center [738, 335] width 435 height 63
type textarea "3"
click at [893, 418] on button "Create Case" at bounding box center [900, 413] width 112 height 36
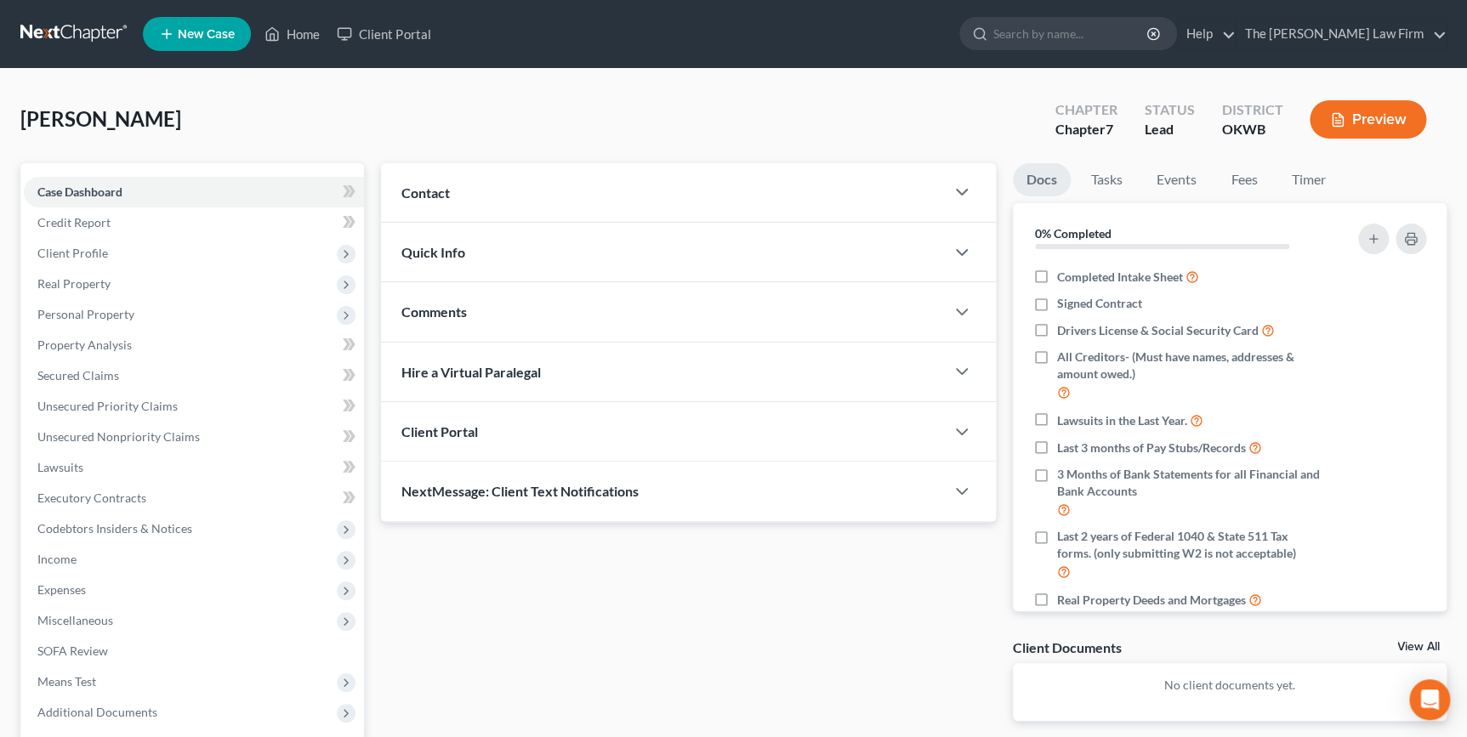
click at [913, 202] on div "Contact" at bounding box center [662, 192] width 563 height 59
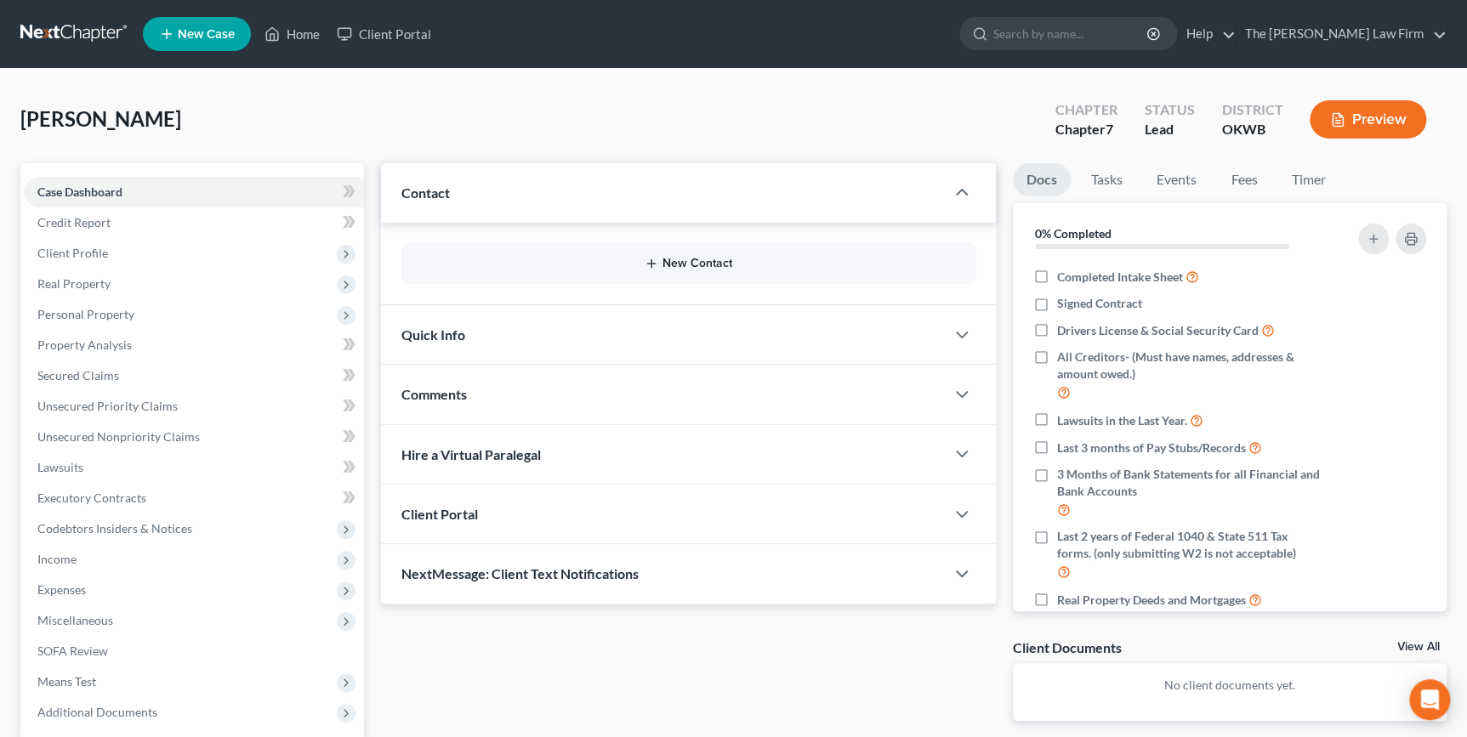
click at [725, 259] on button "New Contact" at bounding box center [688, 264] width 546 height 14
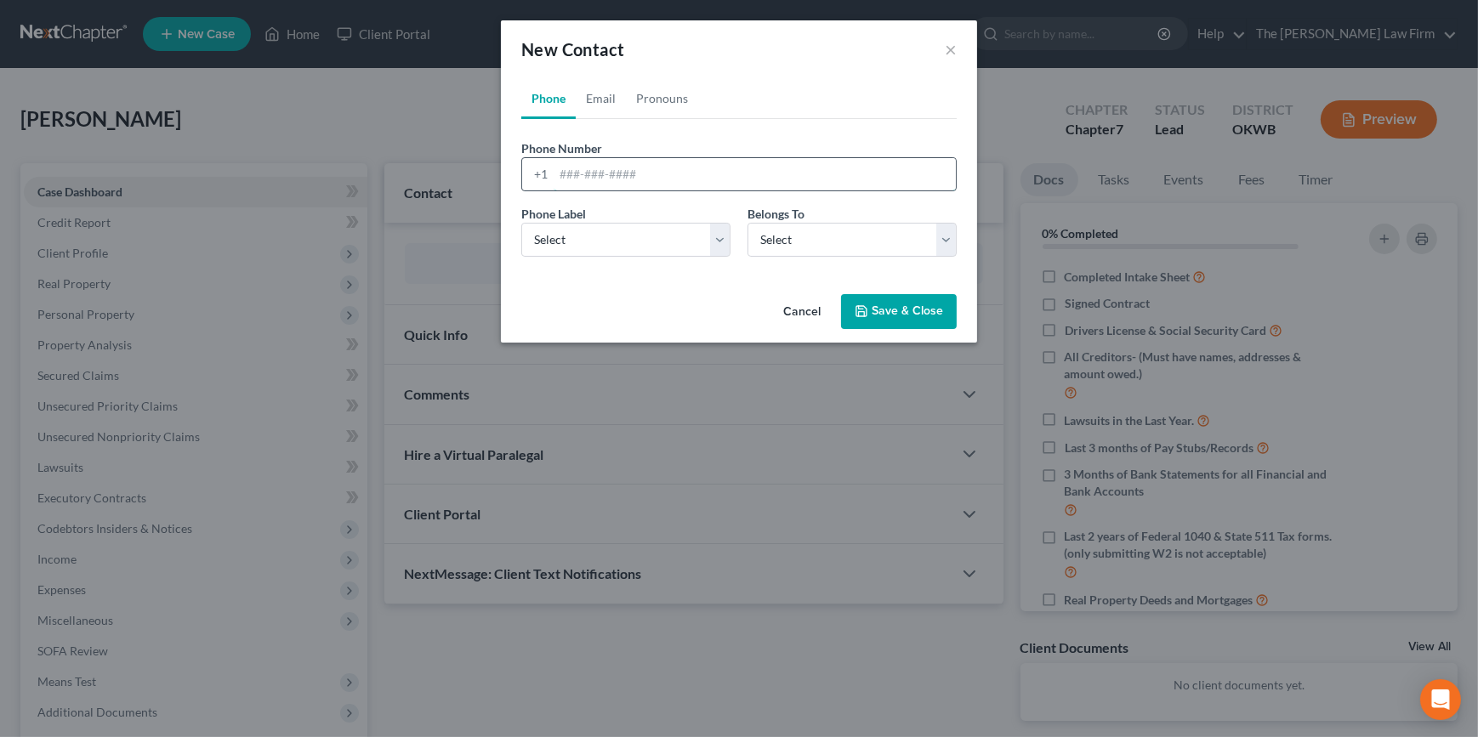
click at [642, 174] on input "tel" at bounding box center [755, 174] width 402 height 32
type input "5804066697"
click at [612, 257] on div "Phone Label * Select Mobile Home Work Other Belongs To * Select Client Other" at bounding box center [739, 237] width 452 height 65
click at [627, 243] on select "Select Mobile Home Work Other" at bounding box center [625, 240] width 209 height 34
click at [521, 223] on select "Select Mobile Home Work Other" at bounding box center [625, 240] width 209 height 34
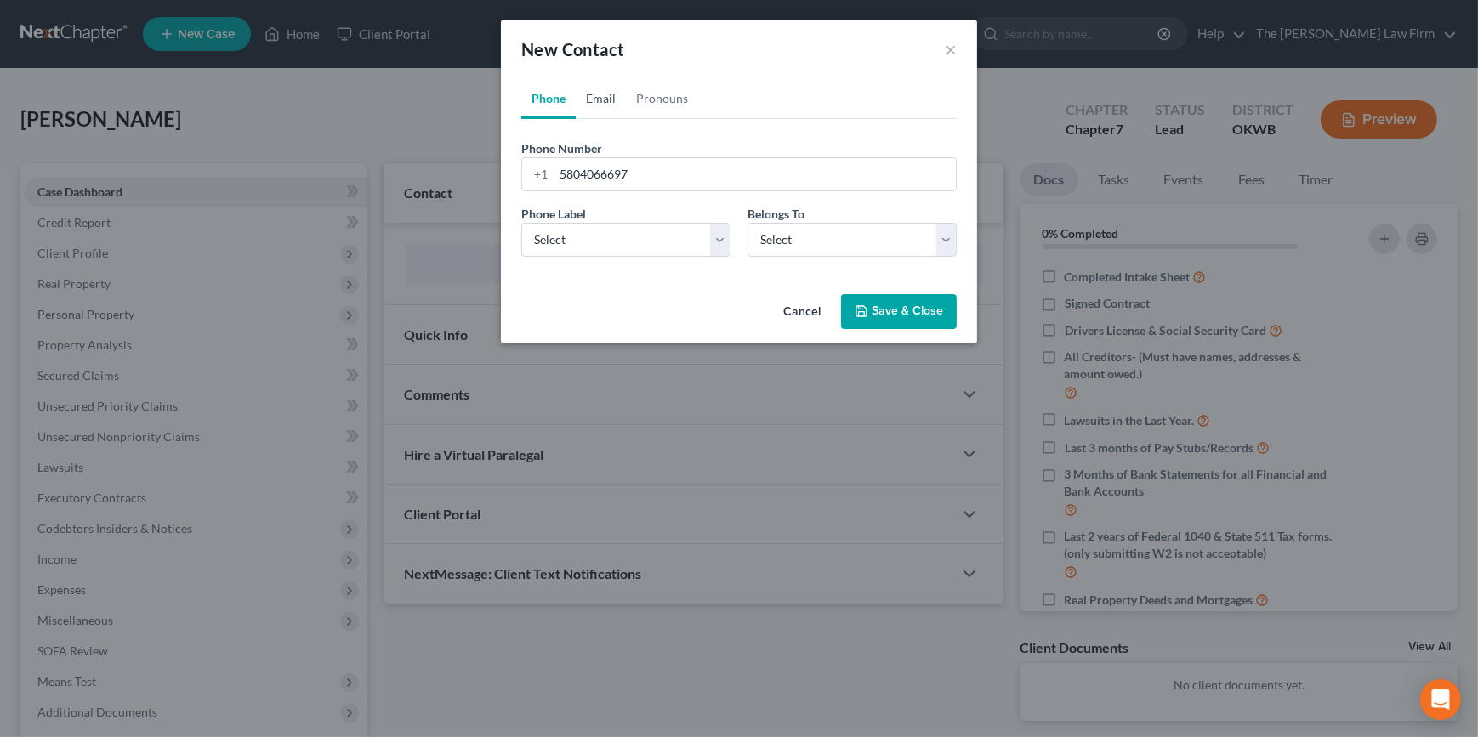
click at [596, 102] on link "Email" at bounding box center [601, 98] width 50 height 41
click at [657, 158] on input "email" at bounding box center [755, 174] width 402 height 32
paste input "[EMAIL_ADDRESS][DOMAIN_NAME]"
type input "[EMAIL_ADDRESS][DOMAIN_NAME]"
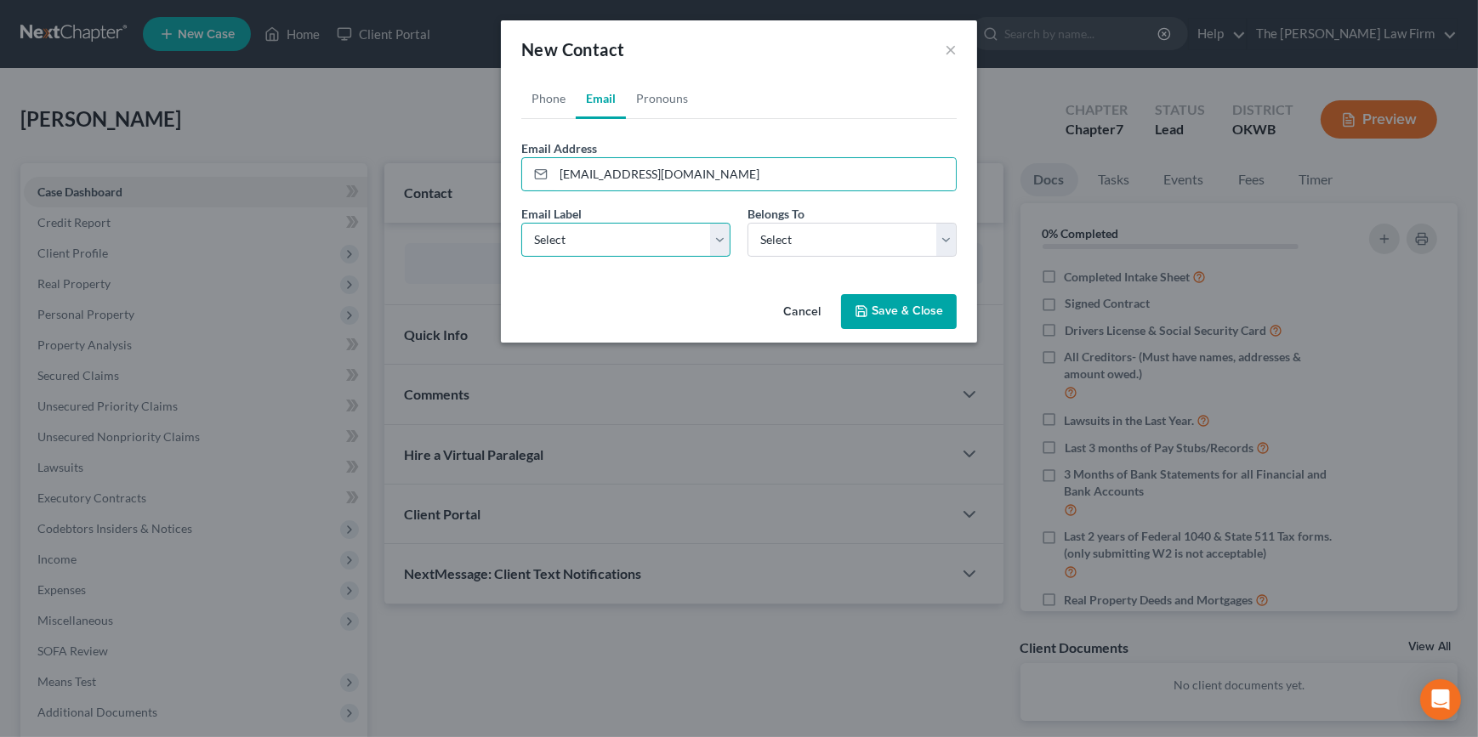
drag, startPoint x: 685, startPoint y: 234, endPoint x: 688, endPoint y: 255, distance: 21.4
click at [685, 234] on select "Select Home Work Other" at bounding box center [625, 240] width 209 height 34
click at [521, 223] on select "Select Home Work Other" at bounding box center [625, 240] width 209 height 34
click at [722, 253] on select "Select Home Work Other" at bounding box center [625, 240] width 209 height 34
select select "0"
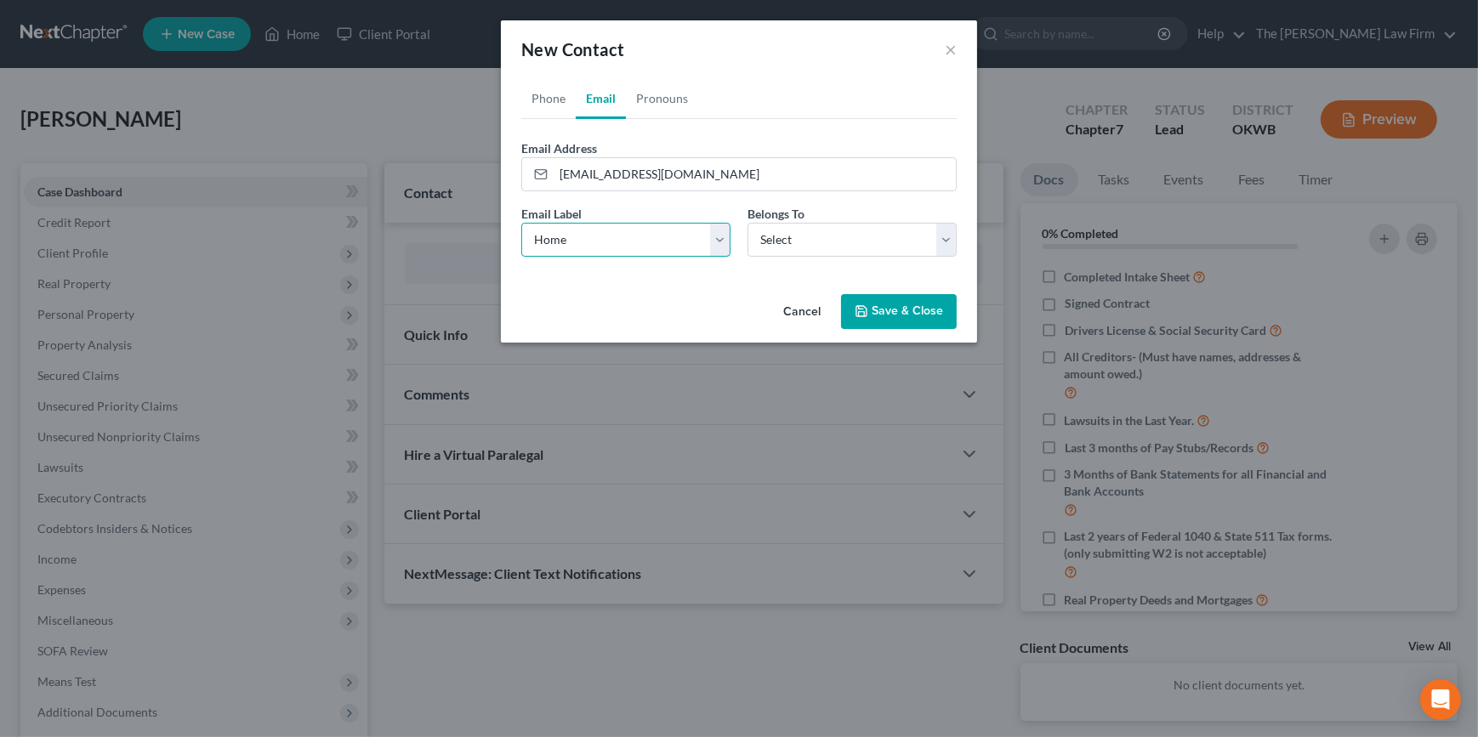
click at [521, 223] on select "Select Home Work Other" at bounding box center [625, 240] width 209 height 34
drag, startPoint x: 776, startPoint y: 242, endPoint x: 768, endPoint y: 257, distance: 16.8
click at [776, 242] on select "Select Client Other" at bounding box center [851, 240] width 209 height 34
select select "0"
click at [747, 223] on select "Select Client Other" at bounding box center [851, 240] width 209 height 34
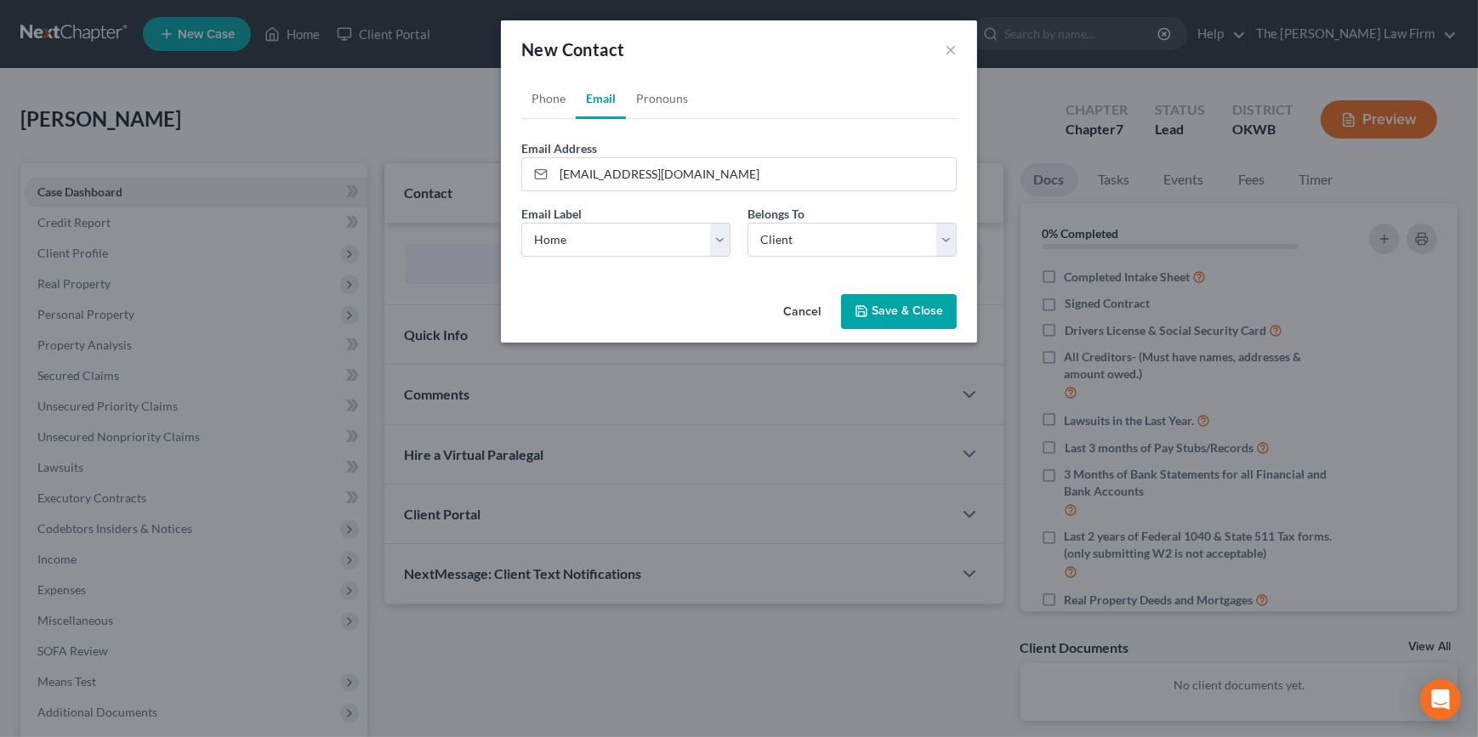
click at [750, 299] on div "Cancel Save & Close" at bounding box center [739, 315] width 476 height 56
click at [857, 313] on icon "button" at bounding box center [862, 311] width 14 height 14
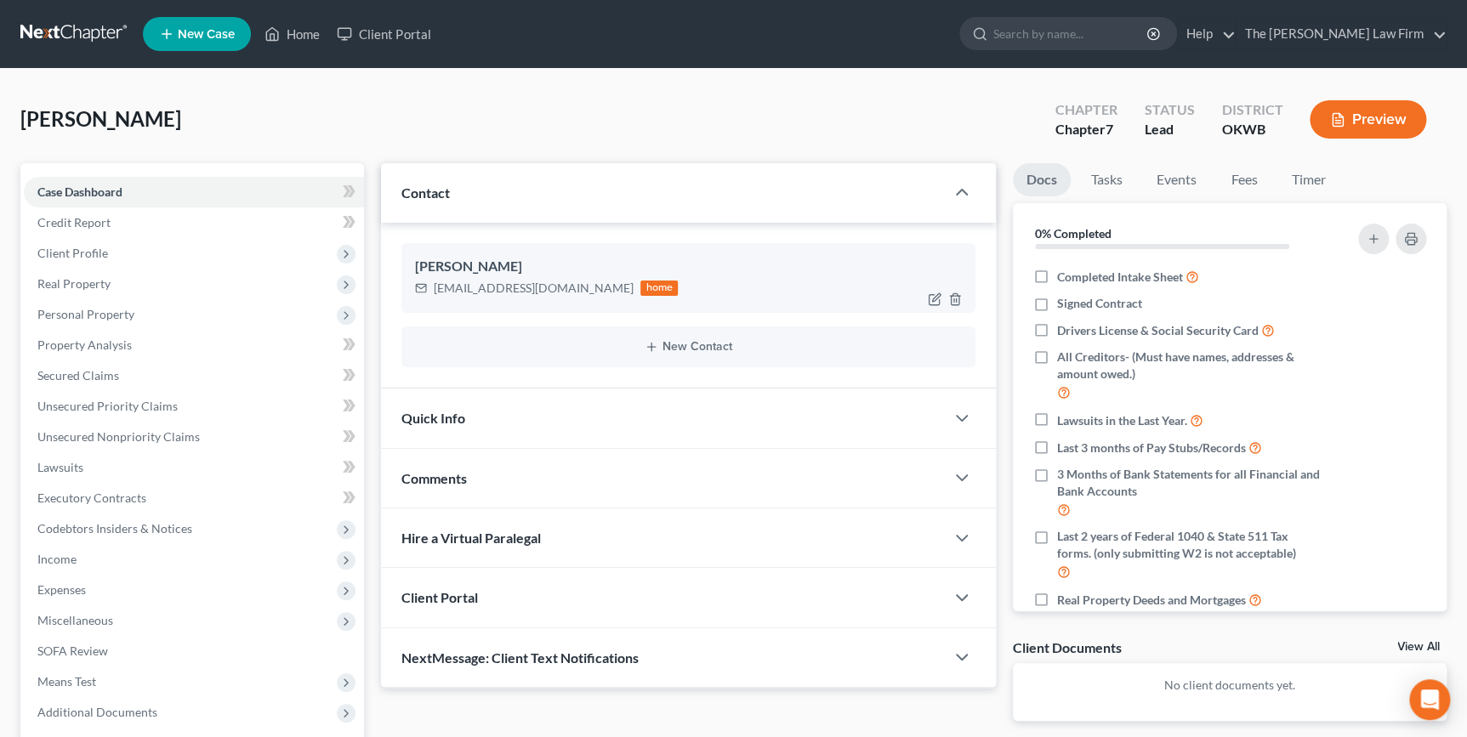
click at [663, 280] on div "[EMAIL_ADDRESS][DOMAIN_NAME] home" at bounding box center [688, 288] width 546 height 22
click at [930, 295] on icon "button" at bounding box center [934, 300] width 10 height 10
select select "0"
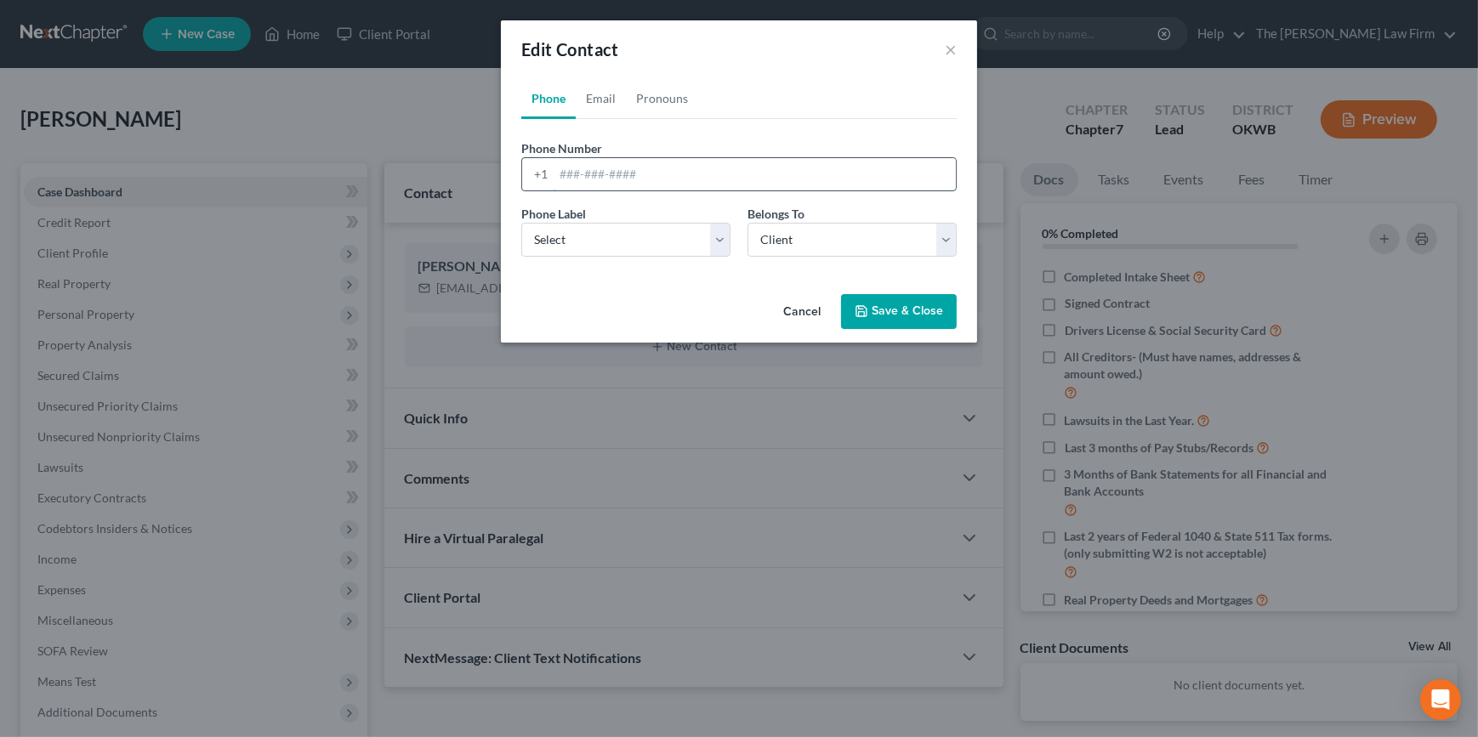
click at [628, 168] on input "tel" at bounding box center [755, 174] width 402 height 32
type input "5804066697"
drag, startPoint x: 641, startPoint y: 219, endPoint x: 642, endPoint y: 236, distance: 17.0
click at [641, 219] on div "Phone Label * Select Mobile Home Work Other" at bounding box center [626, 231] width 226 height 52
click at [643, 242] on select "Select Mobile Home Work Other" at bounding box center [625, 240] width 209 height 34
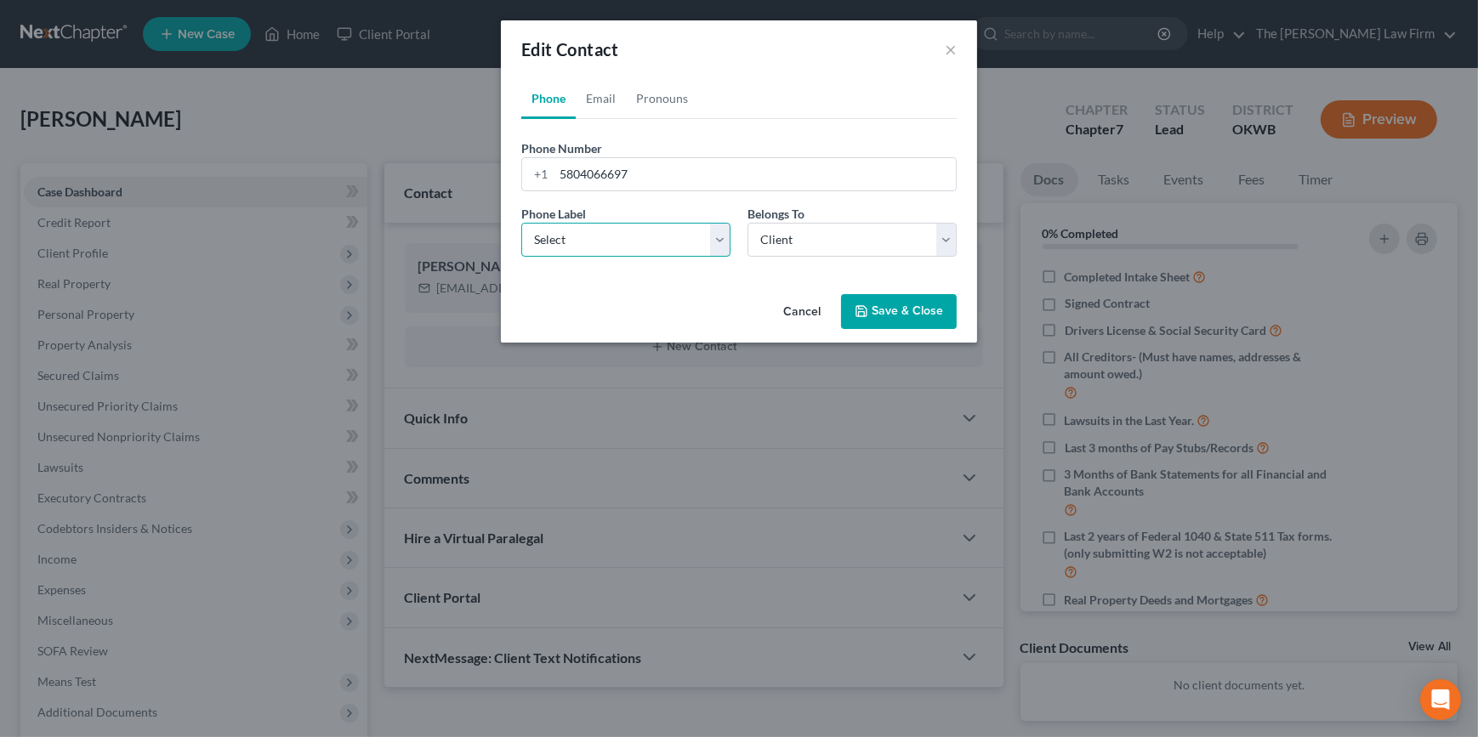
select select "0"
click at [521, 223] on select "Select Mobile Home Work Other" at bounding box center [625, 240] width 209 height 34
click at [928, 323] on button "Save & Close" at bounding box center [899, 312] width 116 height 36
